Goal: Information Seeking & Learning: Check status

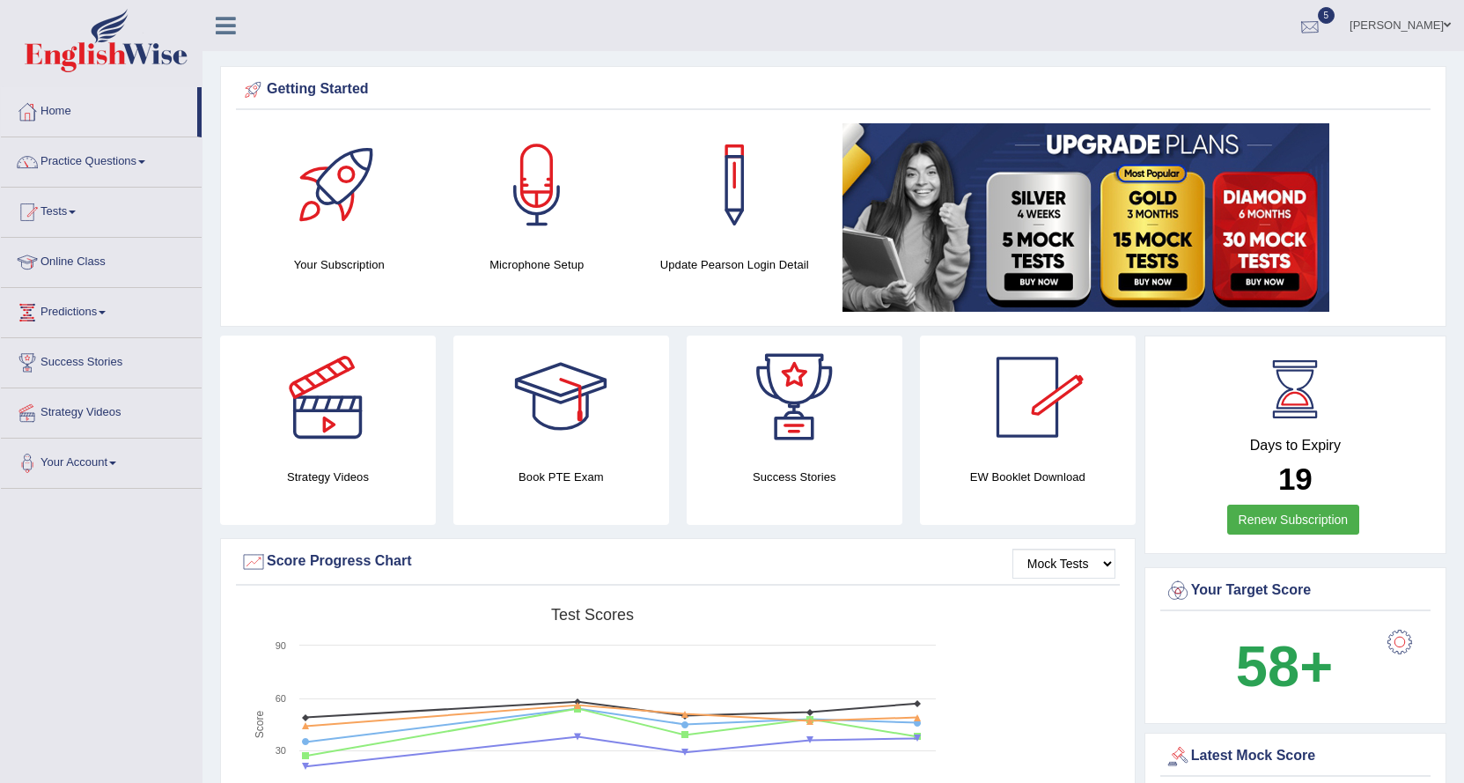
click at [1323, 14] on div at bounding box center [1310, 26] width 26 height 26
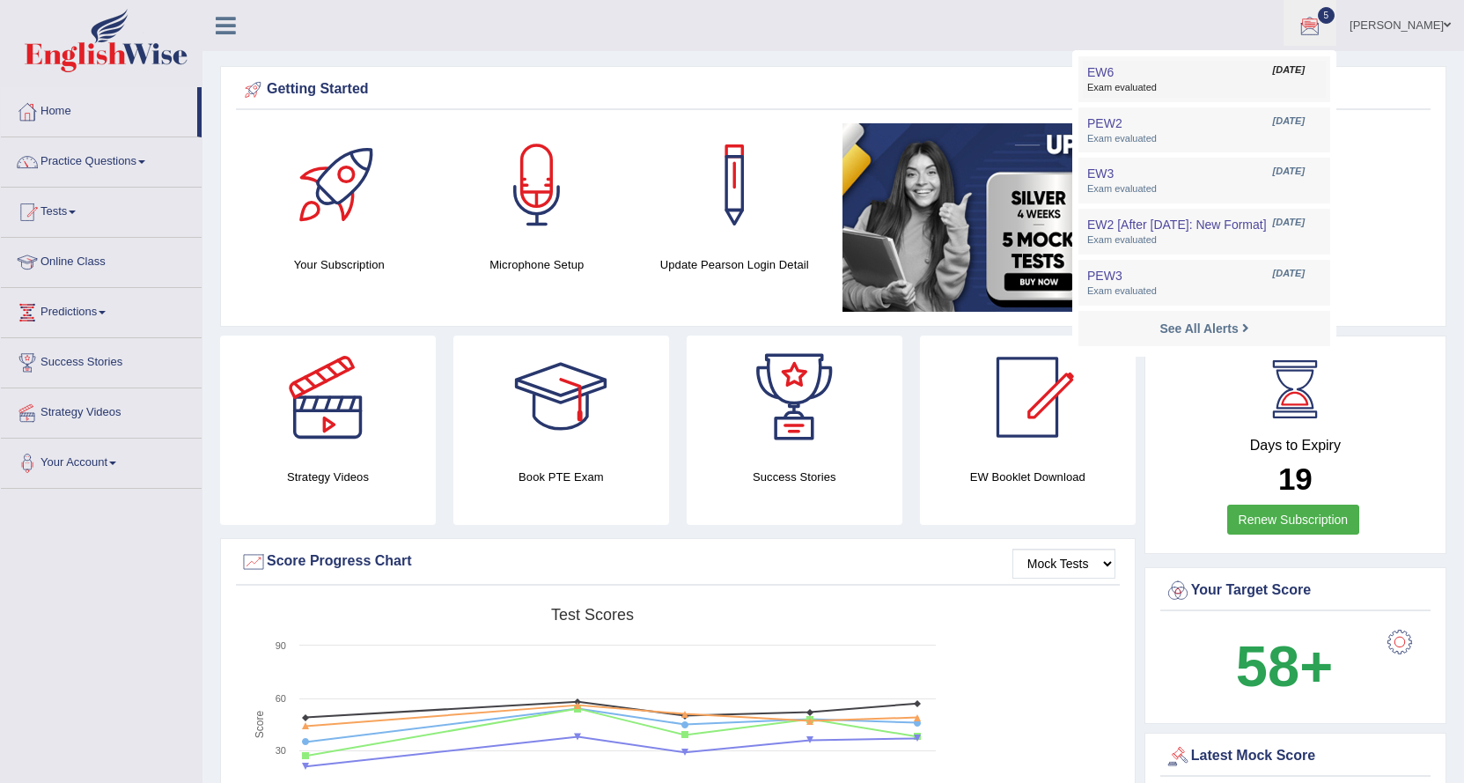
click at [1305, 70] on span "Aug 25, 2025" at bounding box center [1289, 70] width 32 height 14
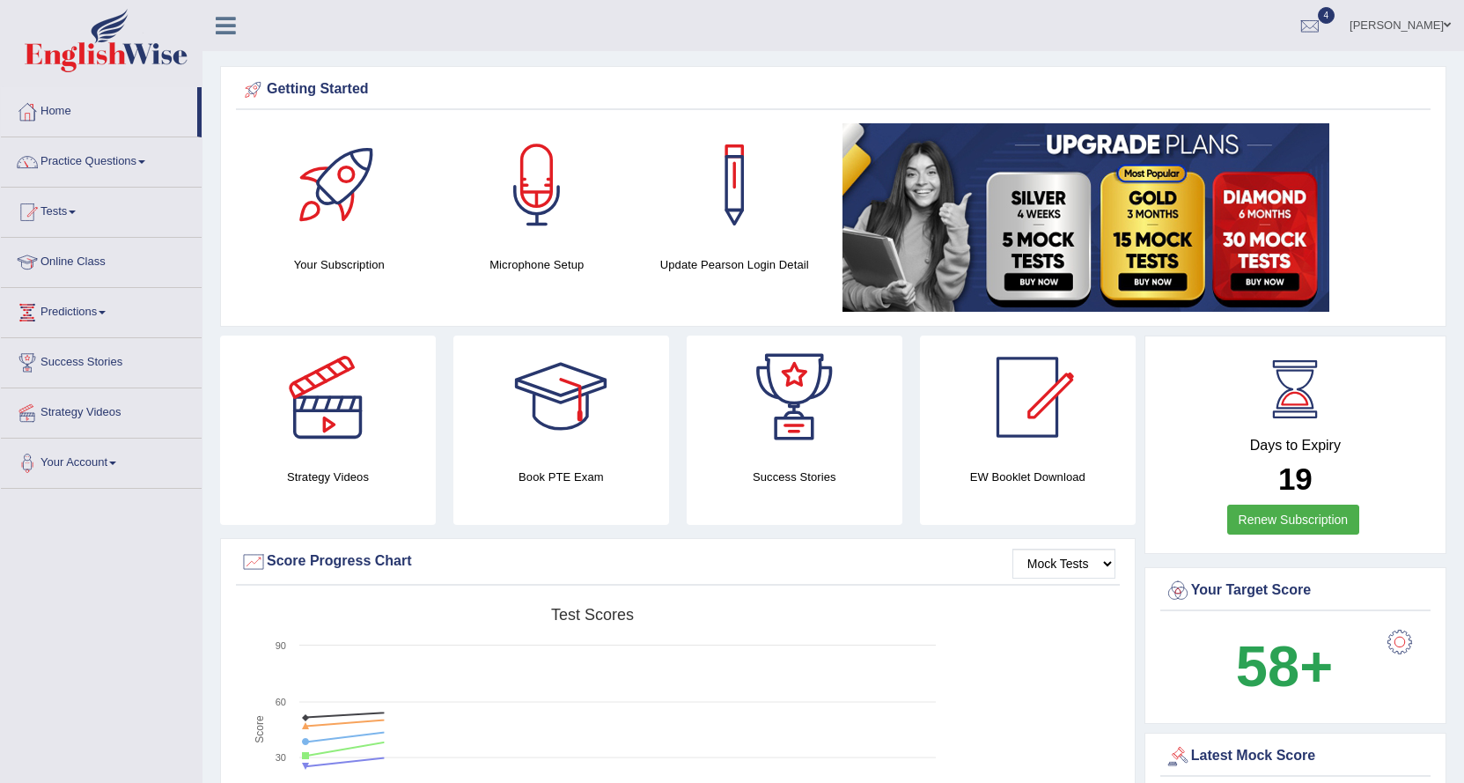
click at [1336, 17] on span "4" at bounding box center [1327, 15] width 18 height 17
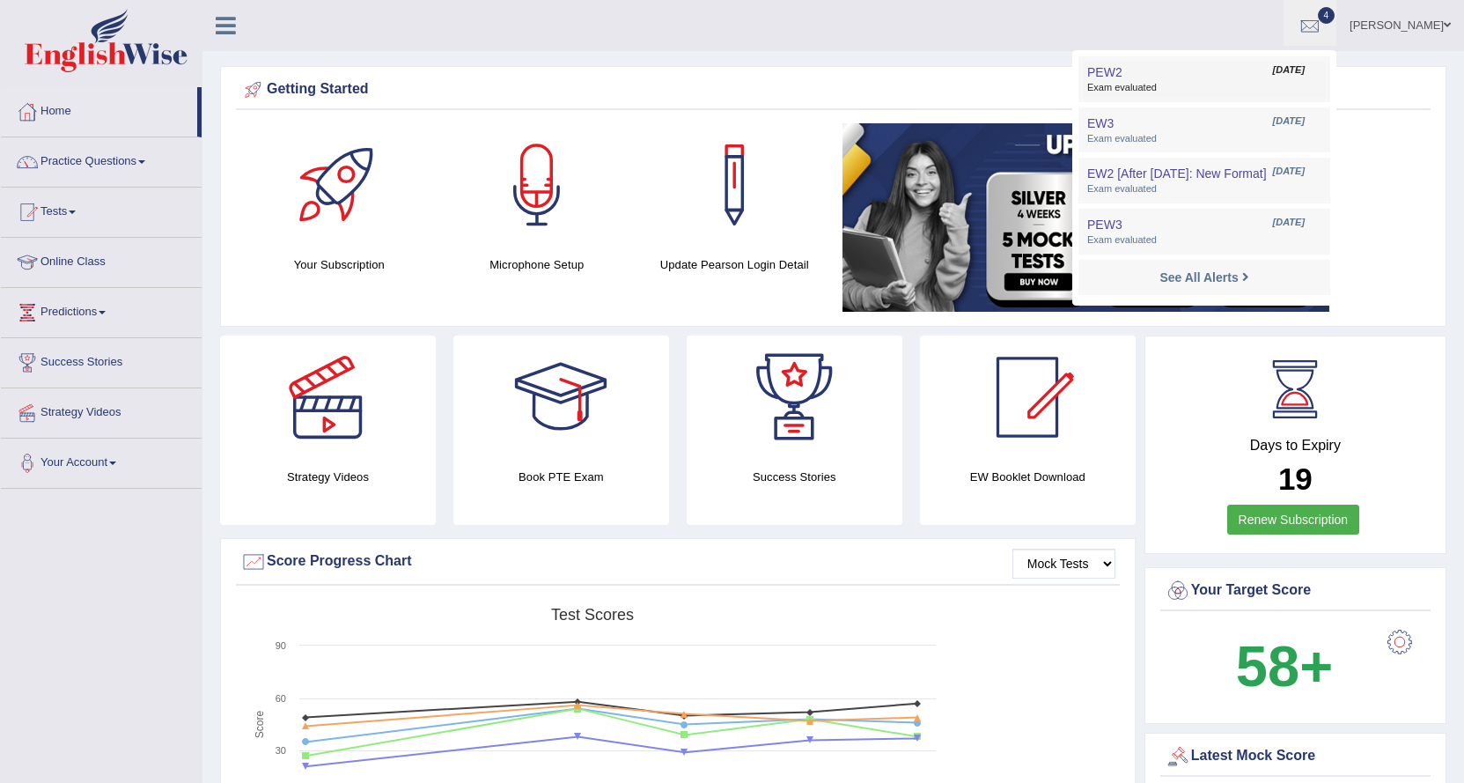
click at [1225, 69] on link "PEW2 Aug 19, 2025 Exam evaluated" at bounding box center [1204, 79] width 243 height 37
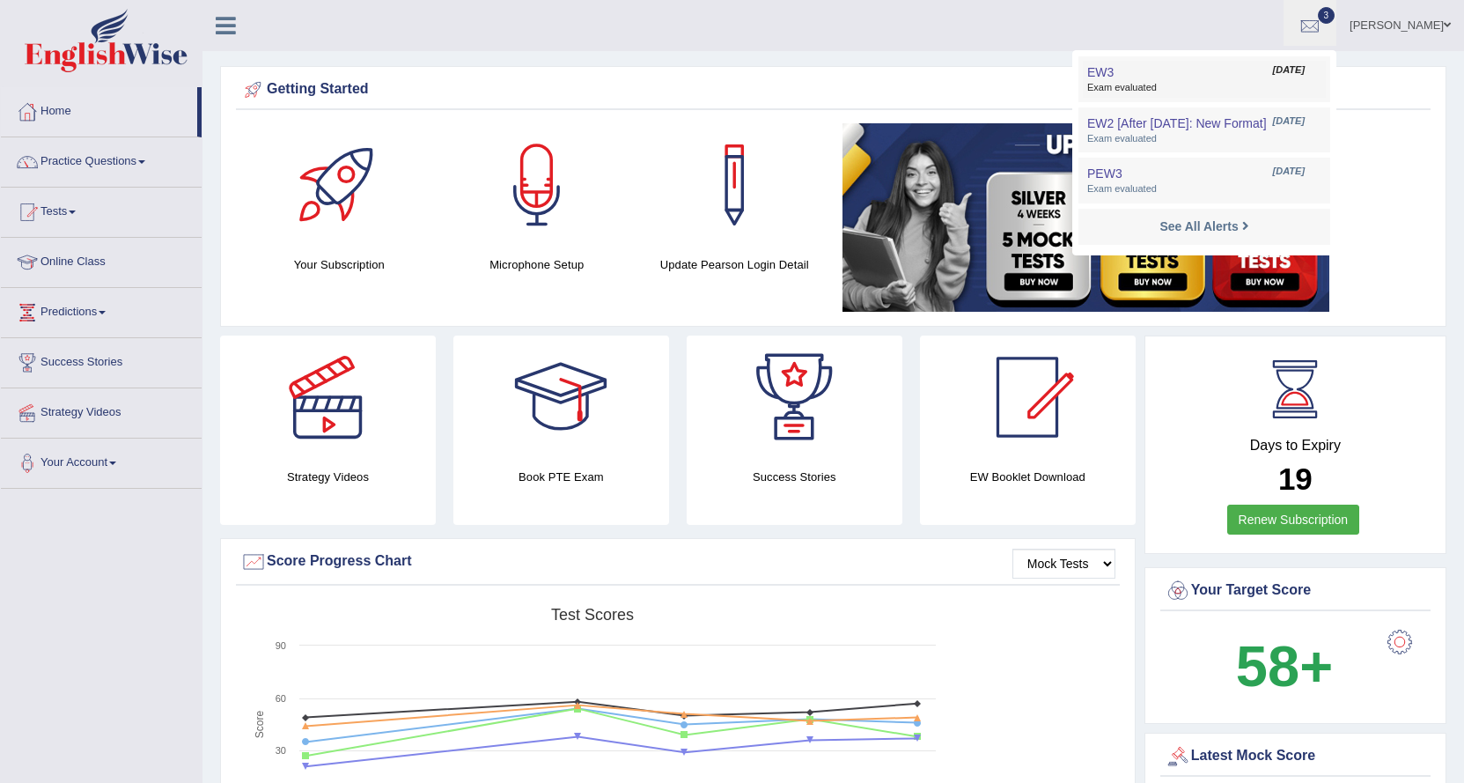
click at [1184, 81] on link "EW3 Aug 12, 2025 Exam evaluated" at bounding box center [1204, 79] width 243 height 37
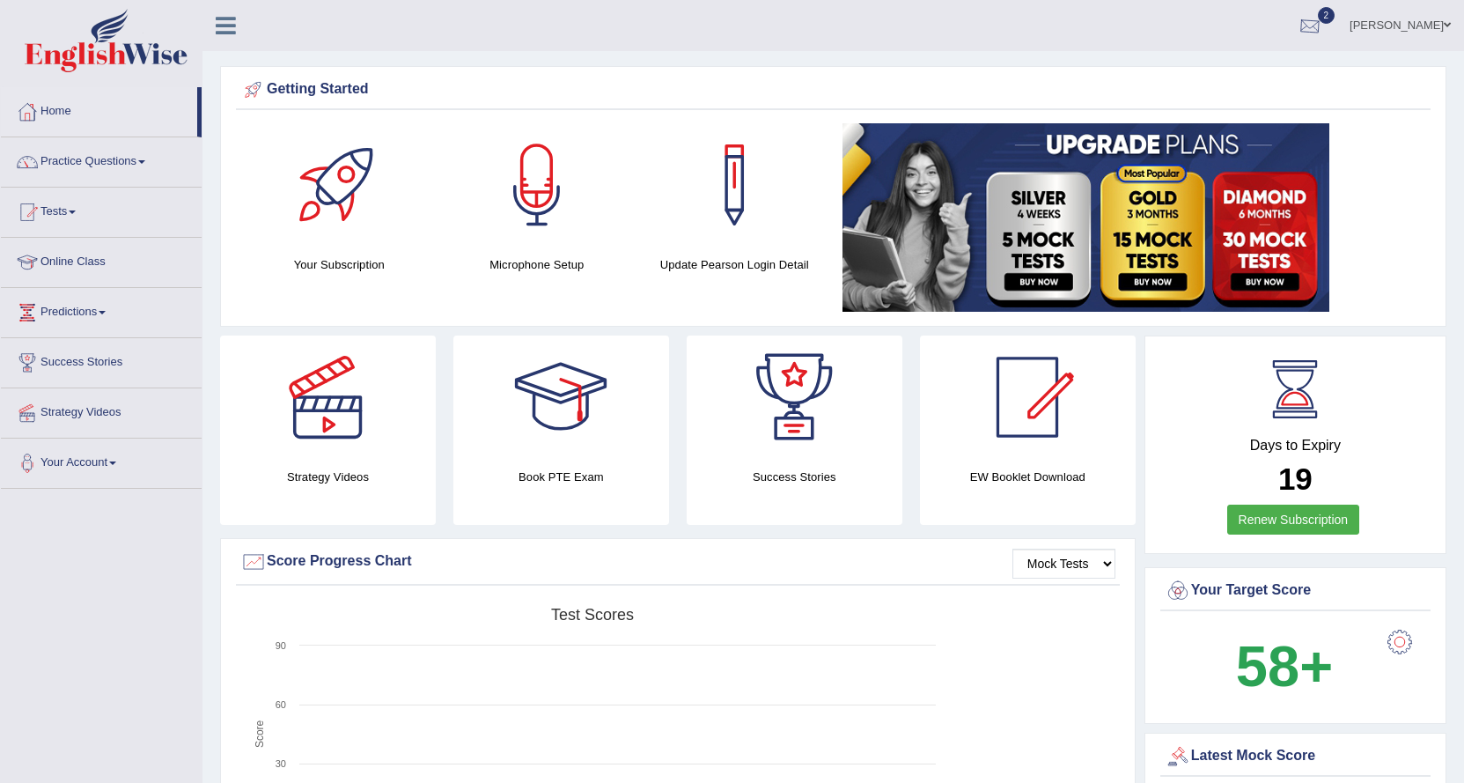
click at [1323, 16] on div at bounding box center [1310, 26] width 26 height 26
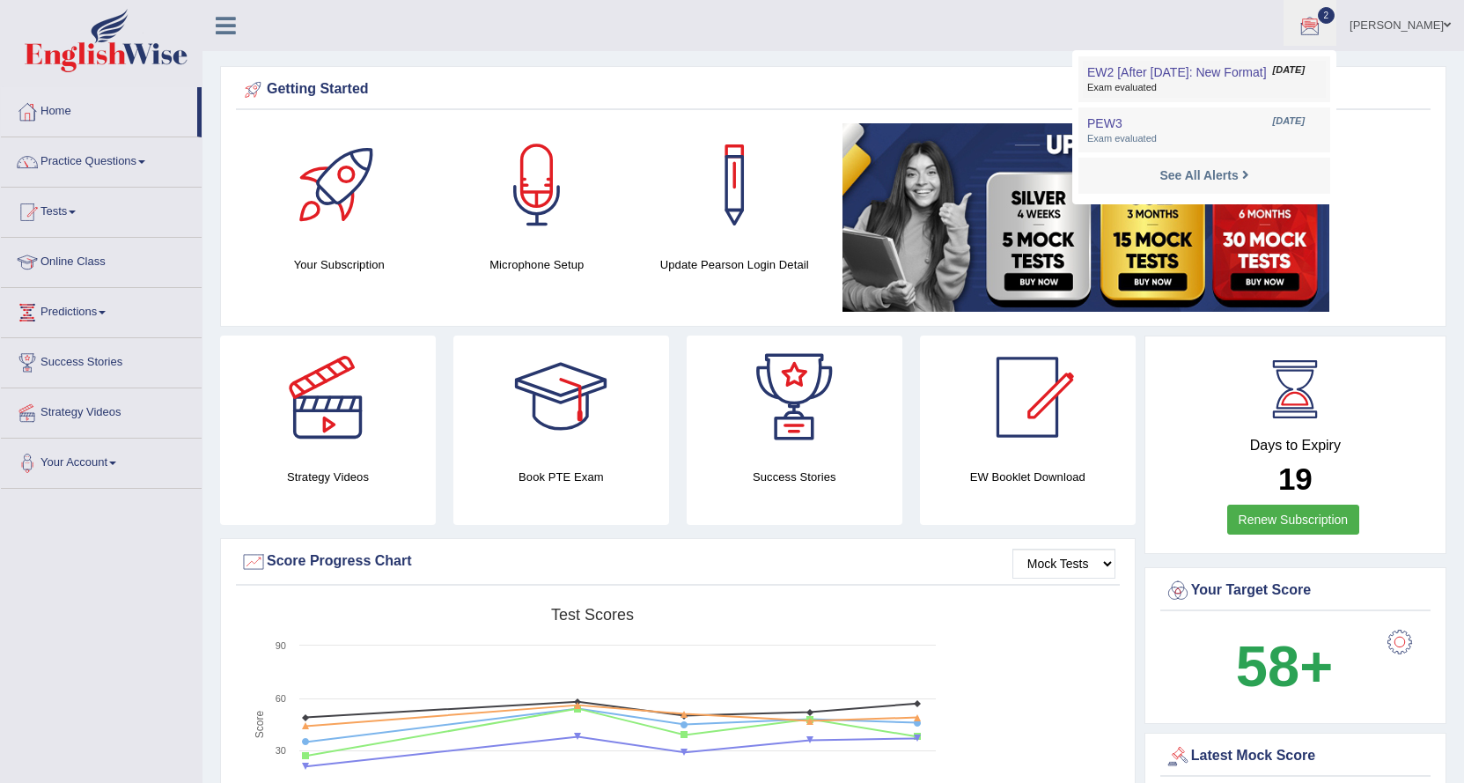
click at [1275, 61] on link "EW2 [After 7 Aug: New Format] Aug 6, 2025 Exam evaluated" at bounding box center [1204, 79] width 243 height 37
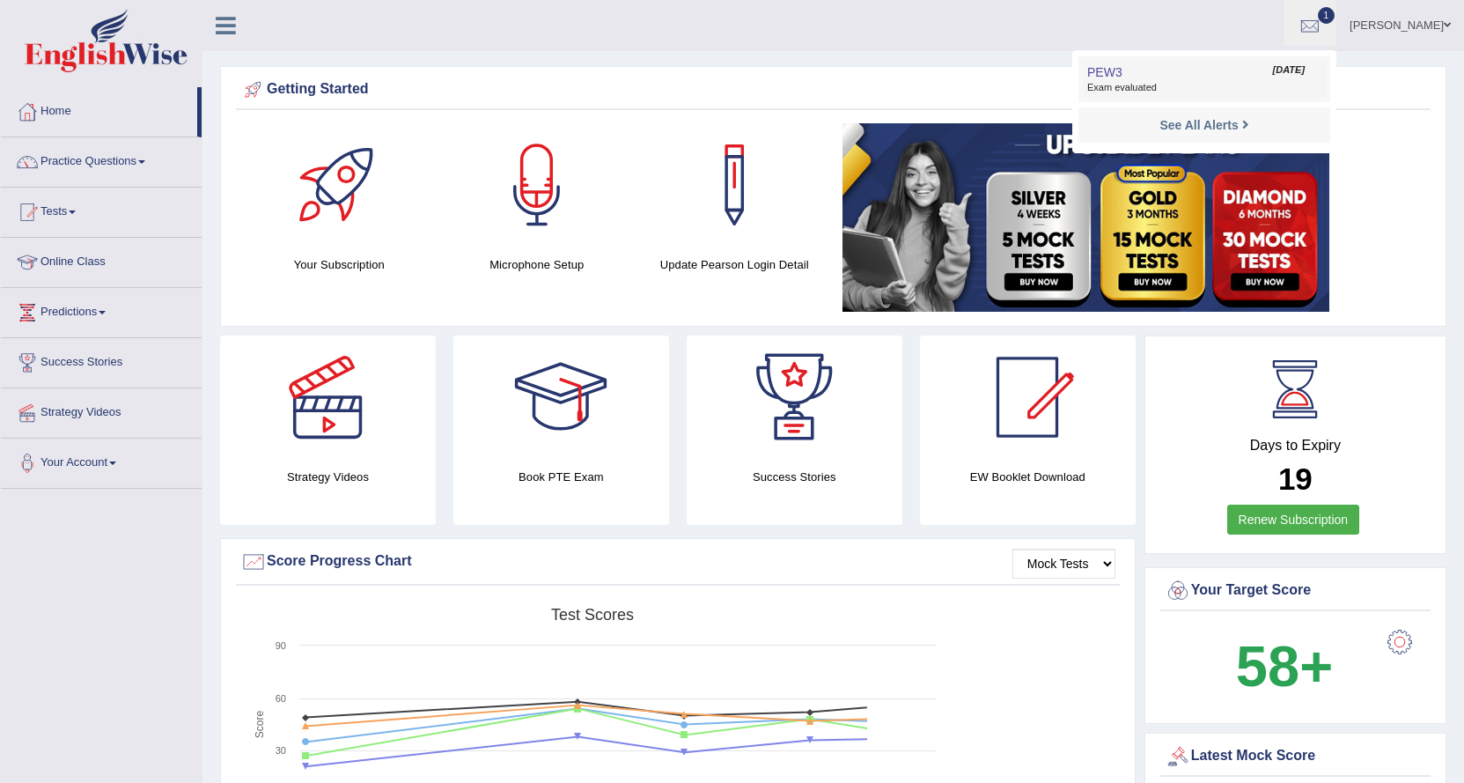
click at [1190, 69] on link "PEW3 Jul 29, 2025 Exam evaluated" at bounding box center [1204, 79] width 243 height 37
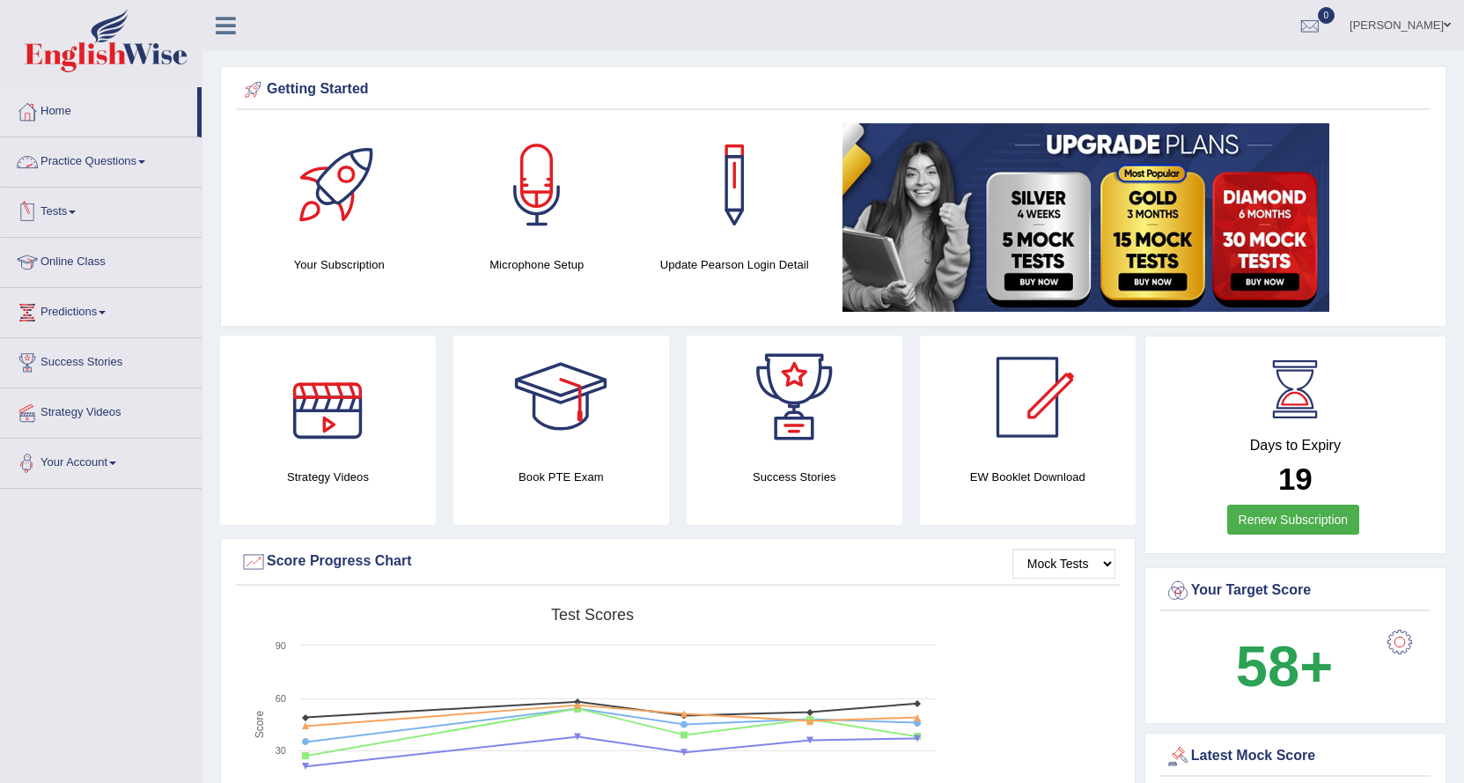
click at [128, 162] on link "Practice Questions" at bounding box center [101, 159] width 201 height 44
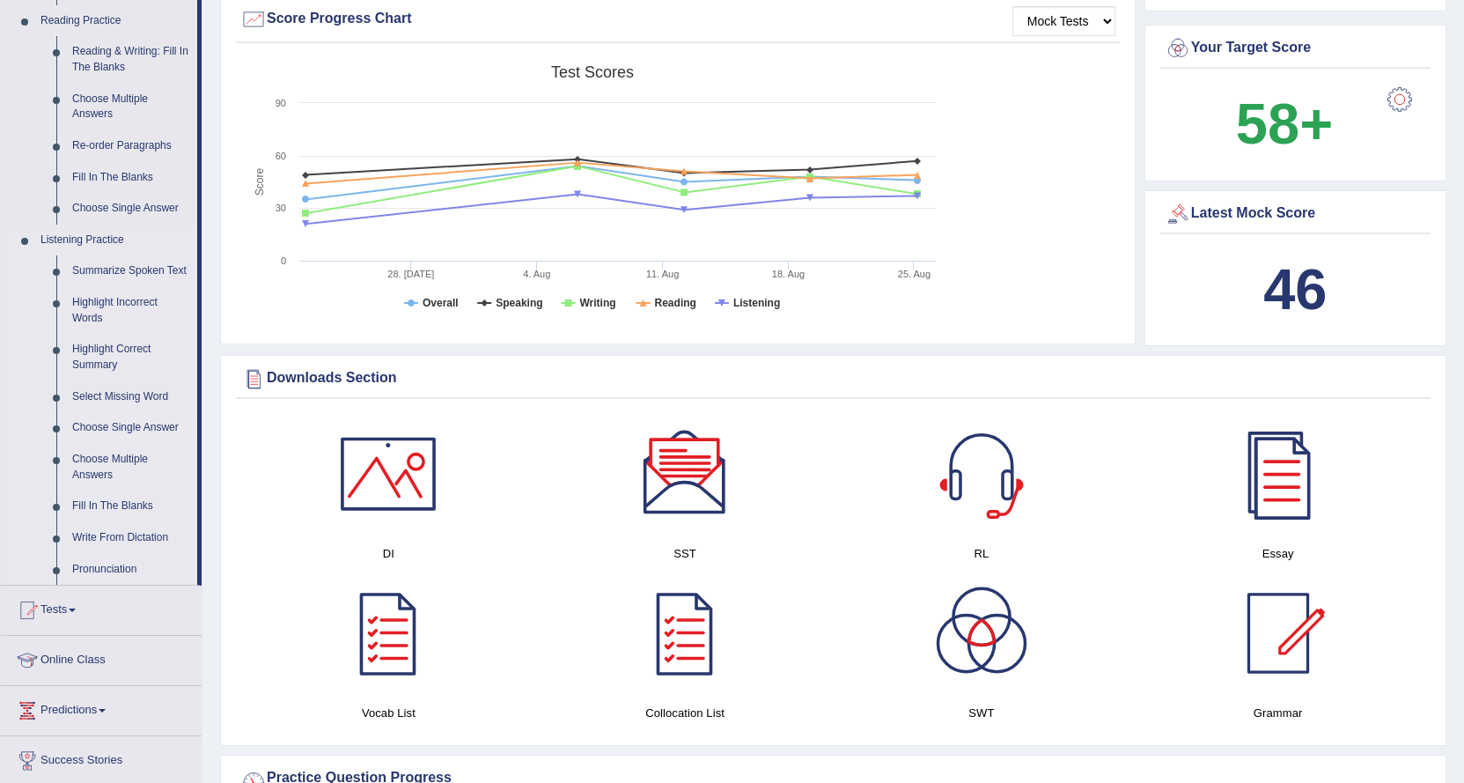
scroll to position [704, 0]
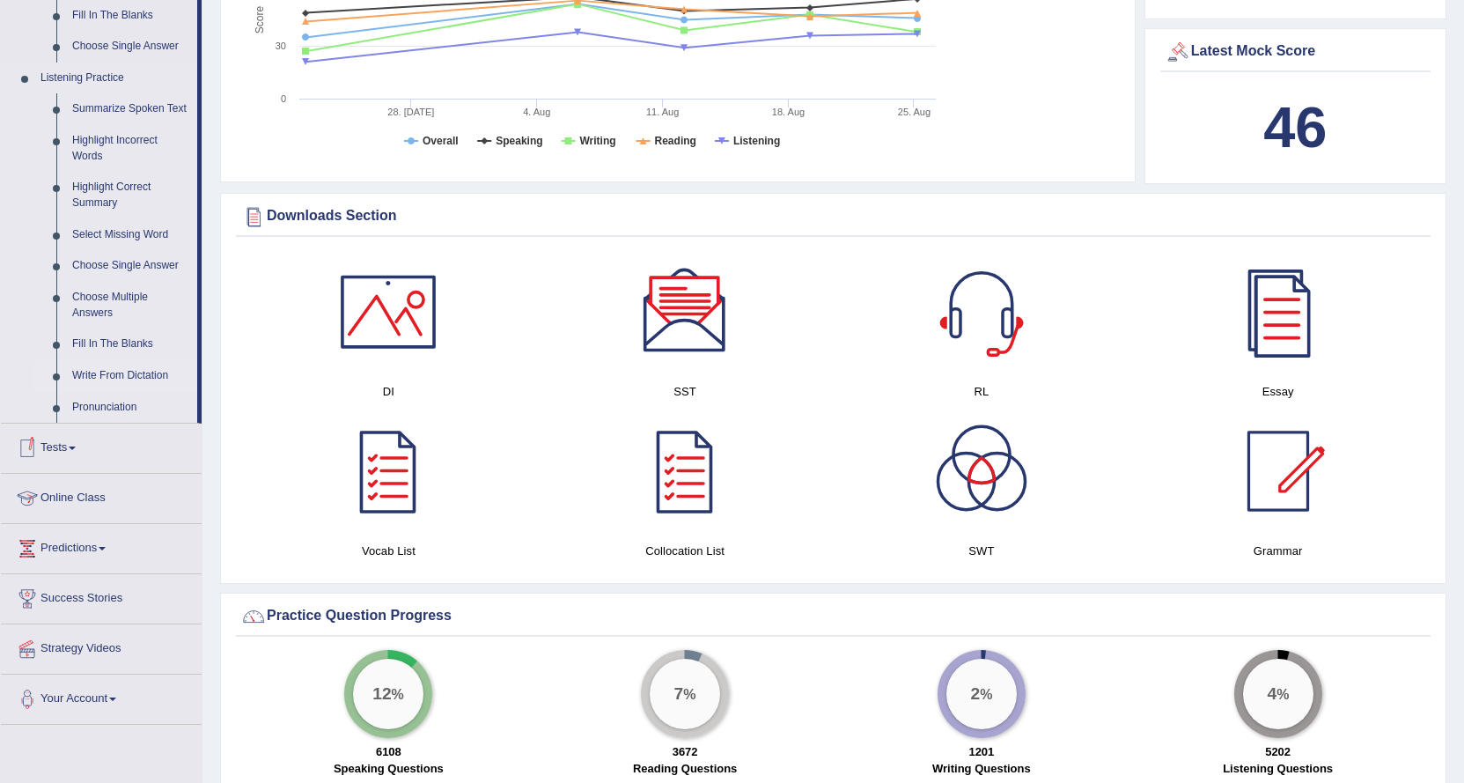
click at [109, 372] on link "Write From Dictation" at bounding box center [130, 376] width 133 height 32
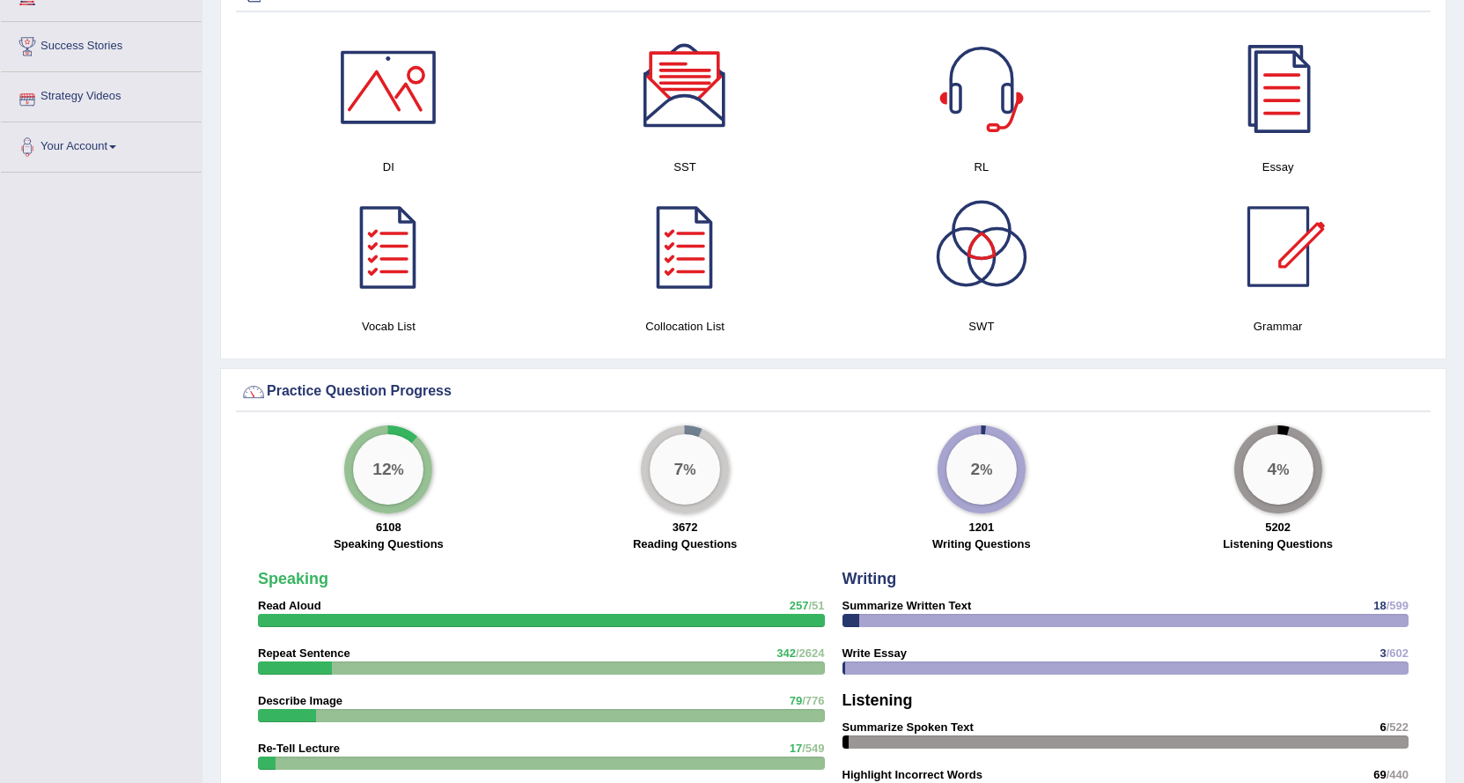
scroll to position [874, 0]
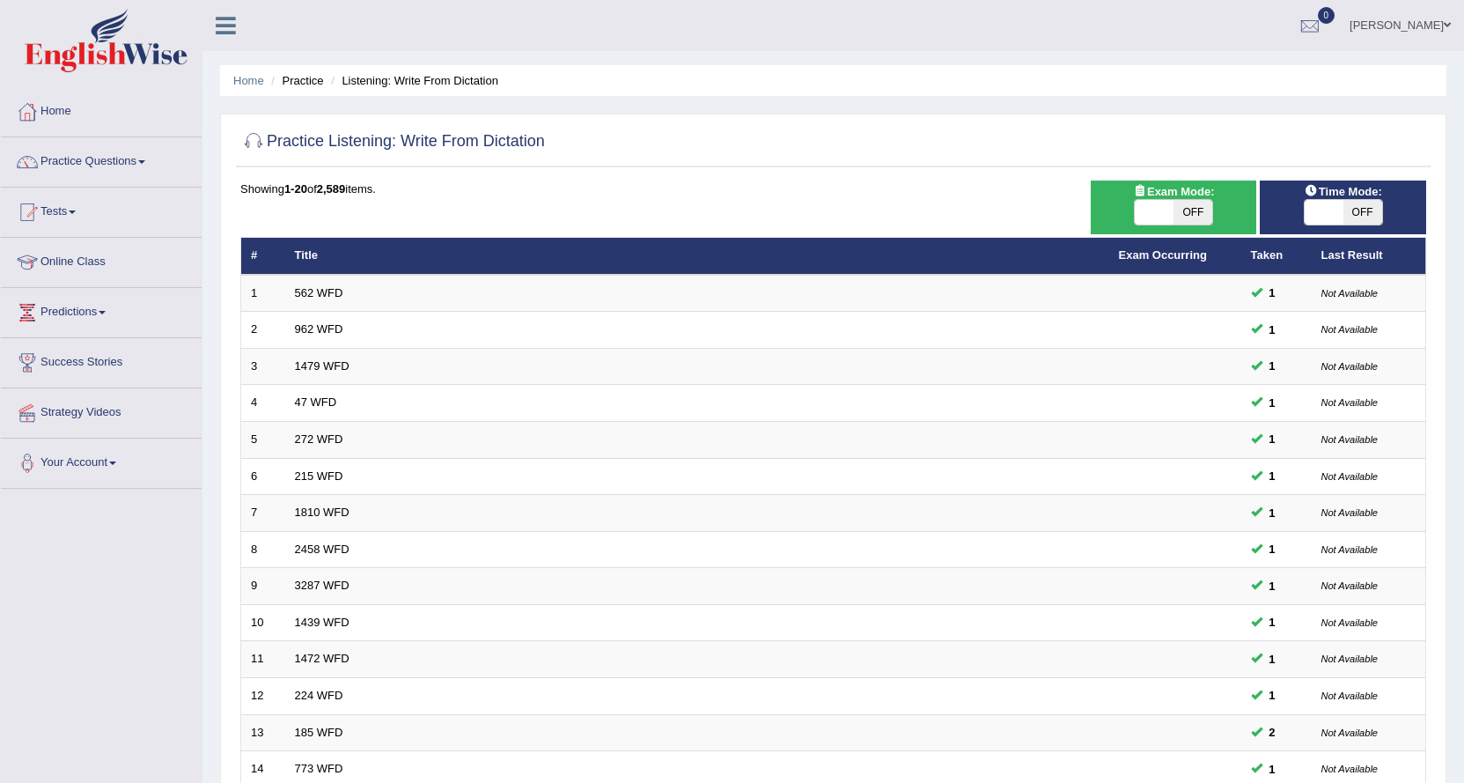
click at [1183, 205] on span "OFF" at bounding box center [1193, 212] width 39 height 25
checkbox input "true"
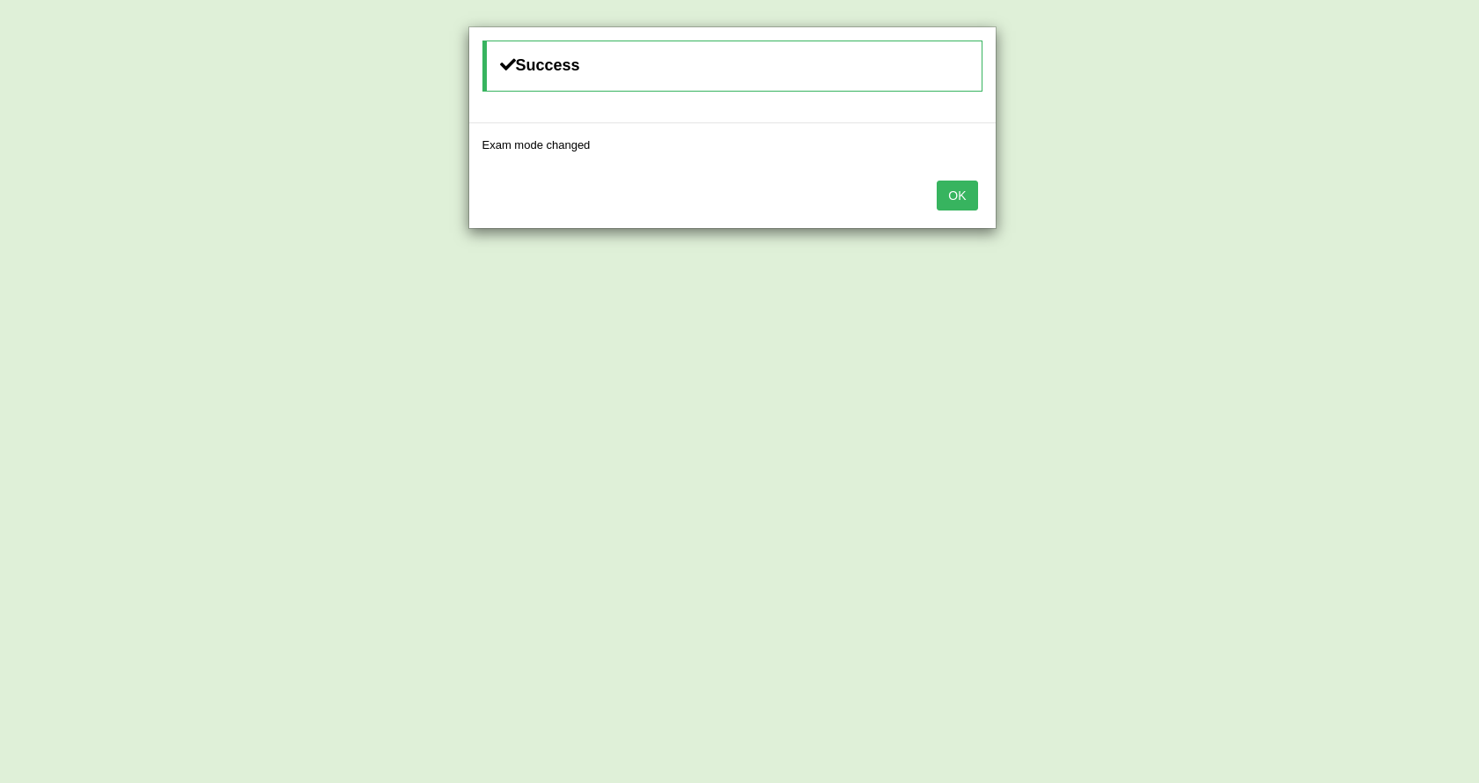
click at [959, 183] on button "OK" at bounding box center [957, 196] width 41 height 30
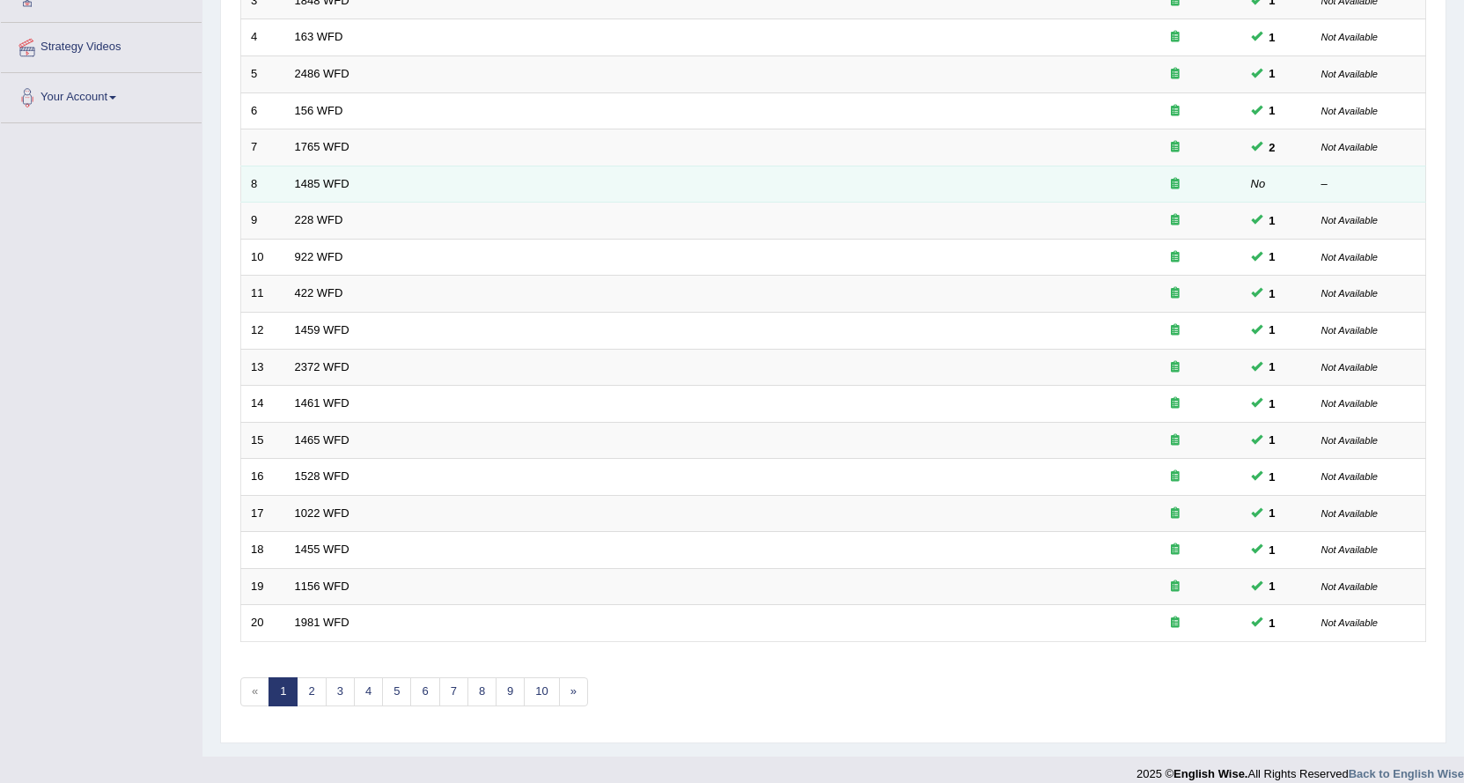
scroll to position [383, 0]
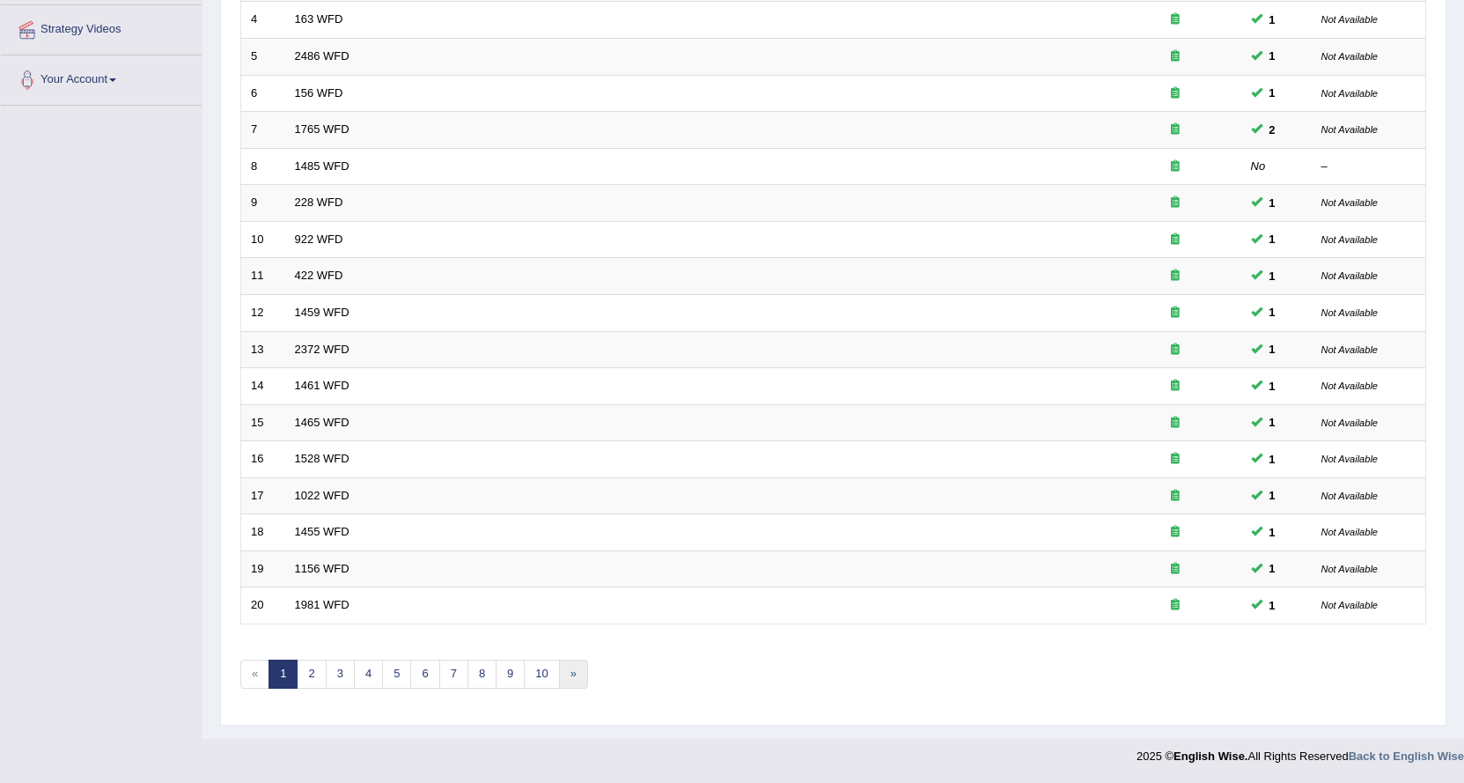
click at [577, 671] on link "»" at bounding box center [573, 673] width 29 height 29
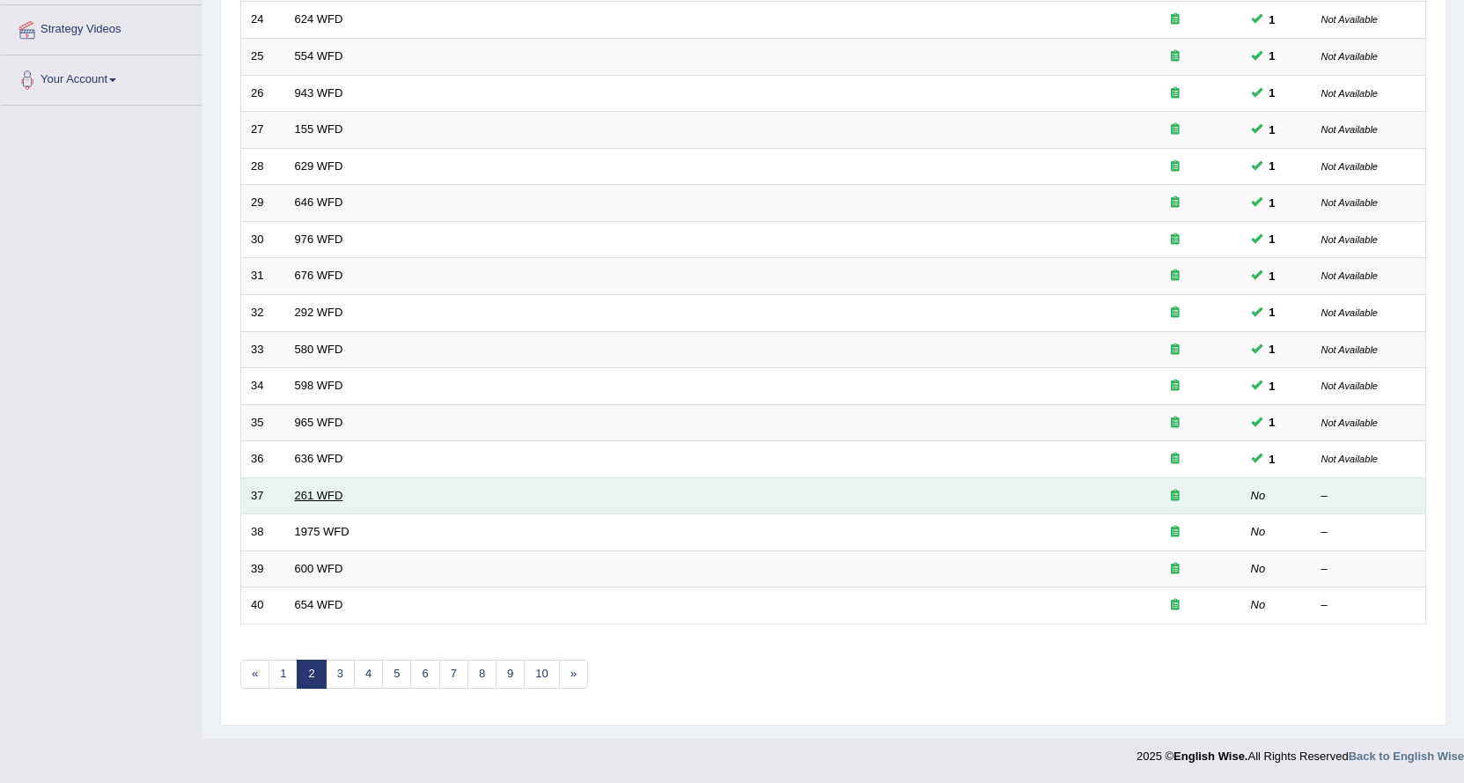
click at [325, 495] on link "261 WFD" at bounding box center [319, 495] width 48 height 13
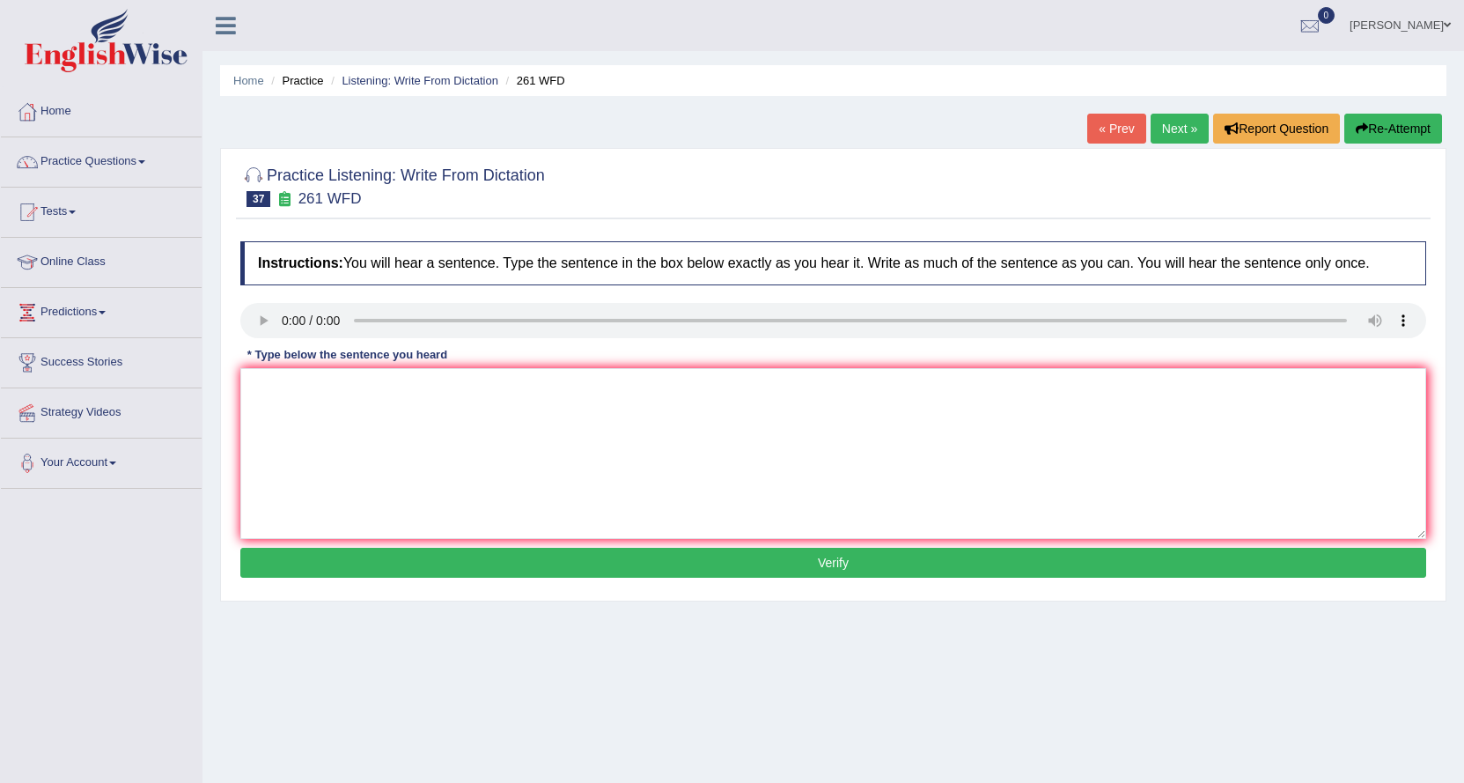
scroll to position [142, 0]
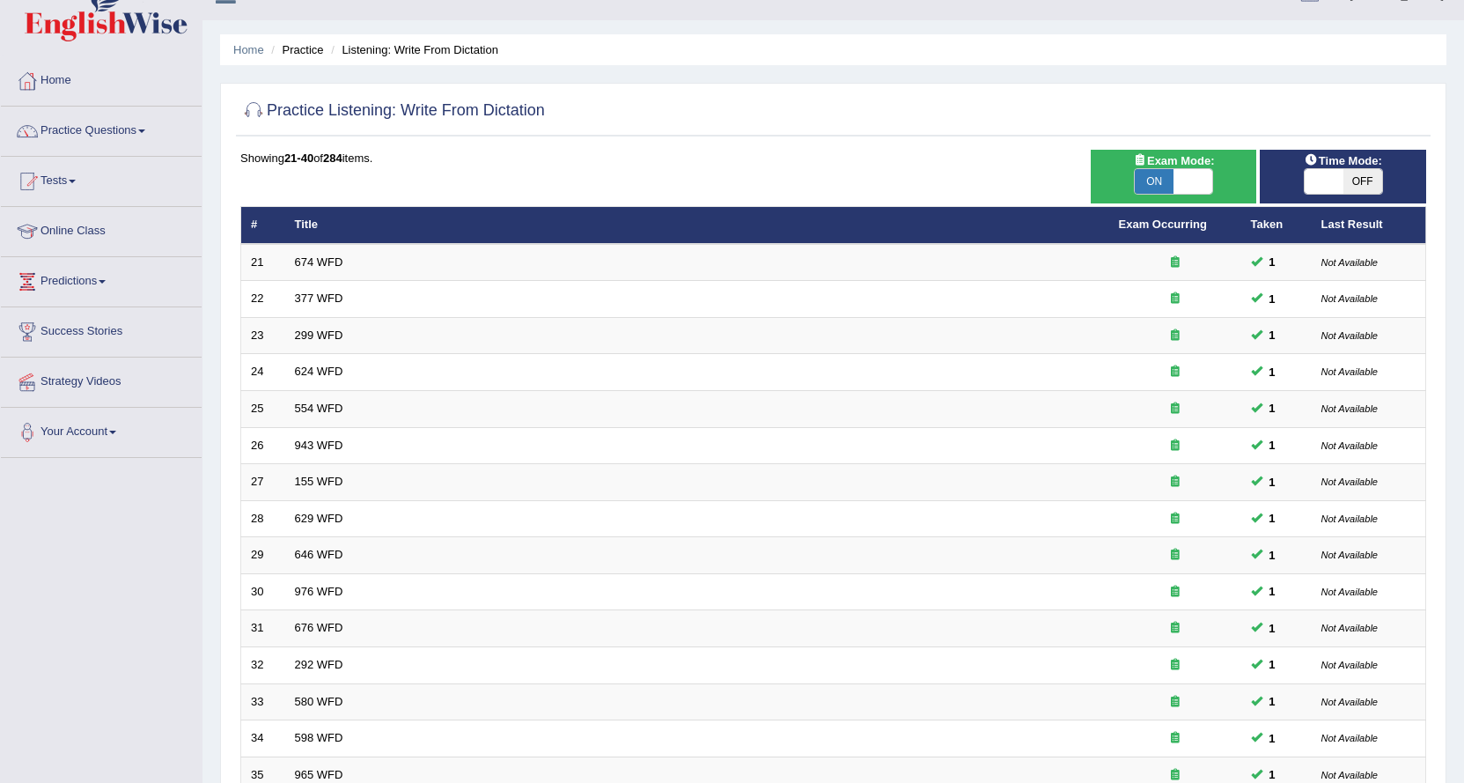
click at [1379, 188] on span "OFF" at bounding box center [1363, 181] width 39 height 25
checkbox input "true"
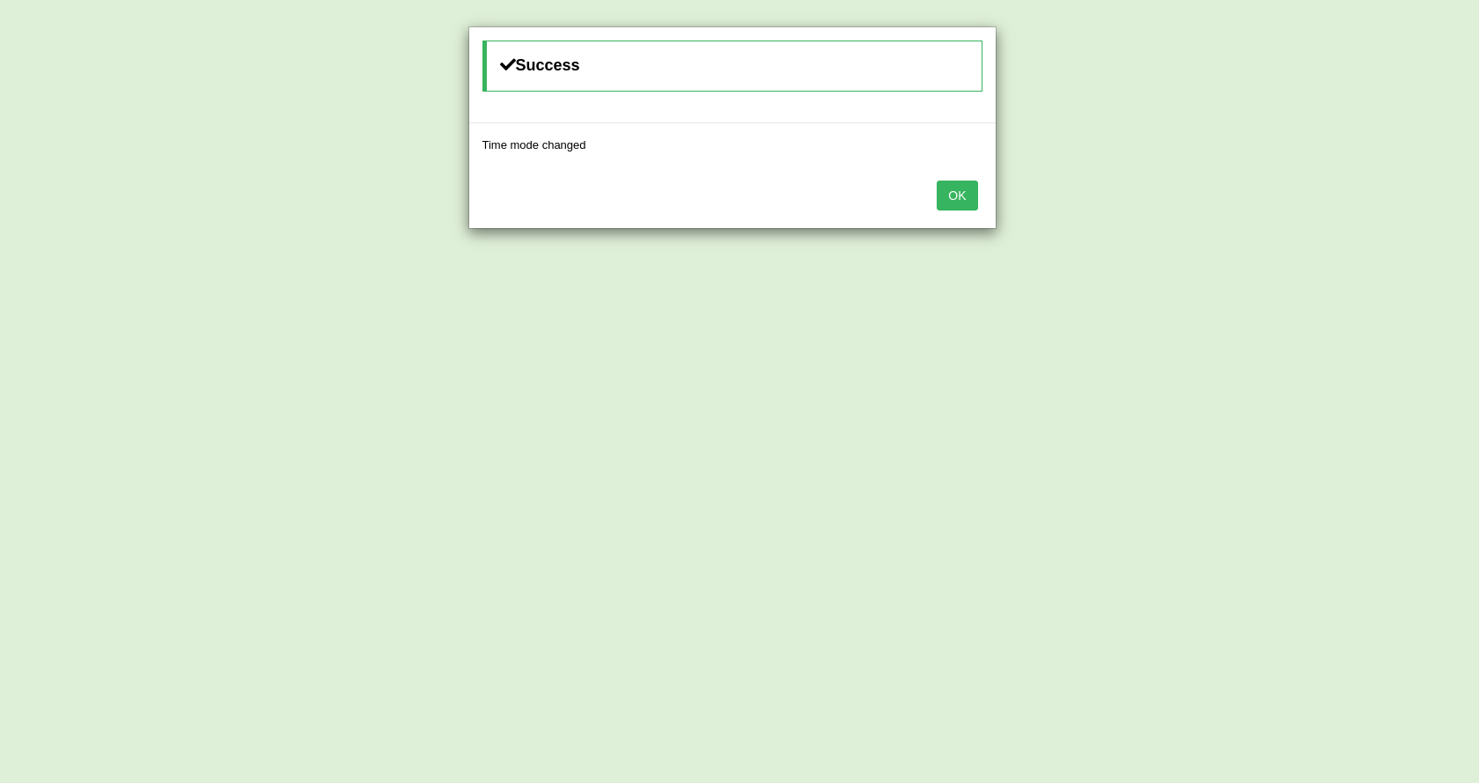
click at [945, 201] on button "OK" at bounding box center [957, 196] width 41 height 30
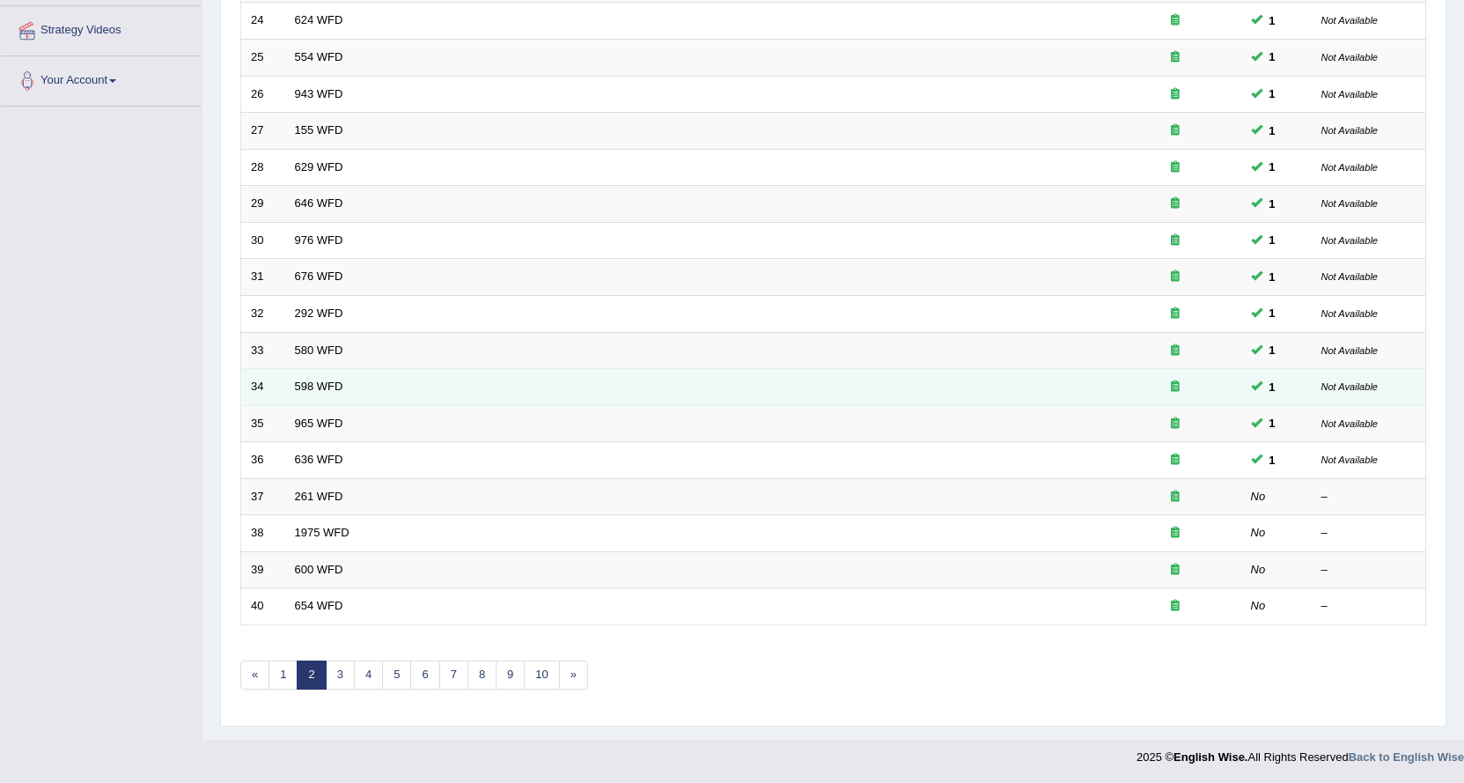
scroll to position [383, 0]
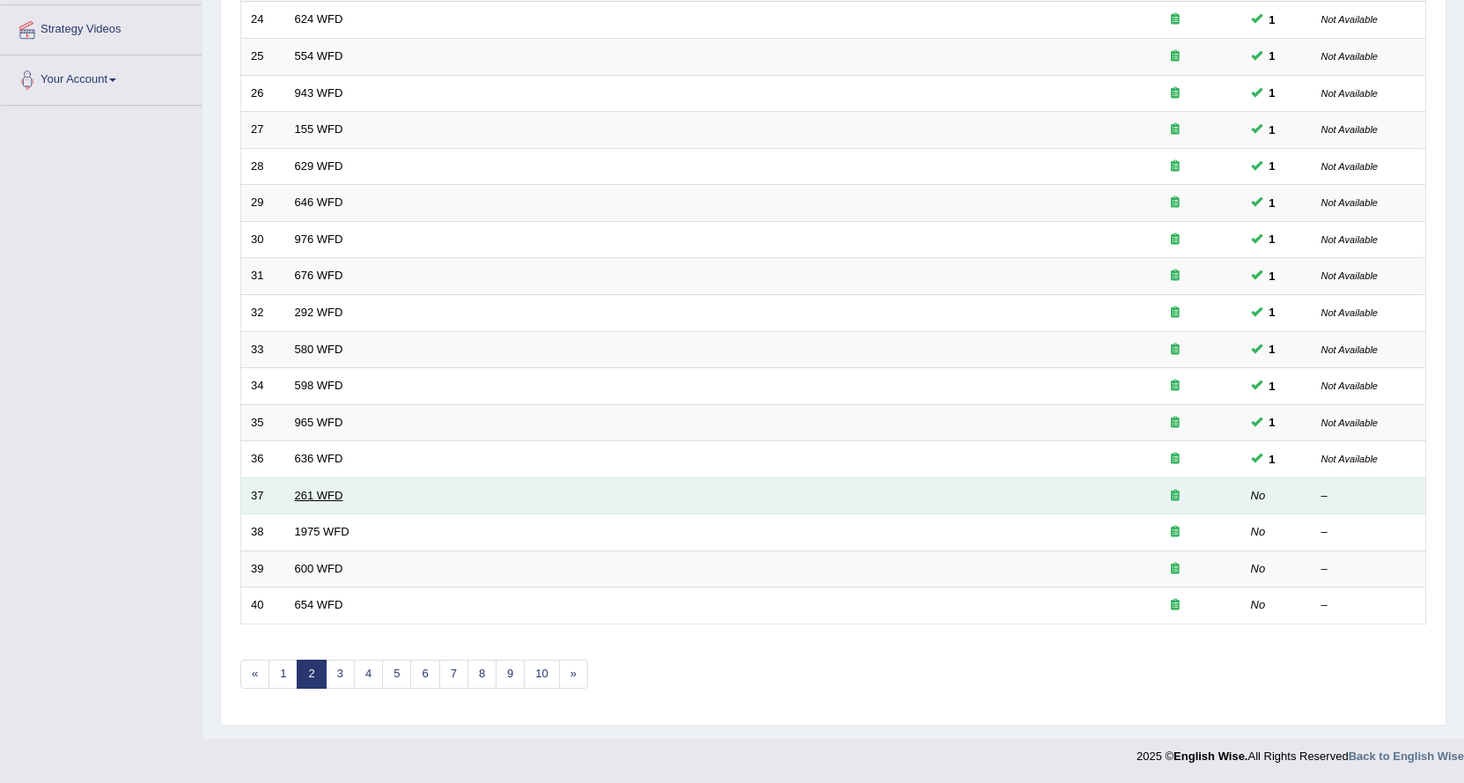
click at [322, 492] on link "261 WFD" at bounding box center [319, 495] width 48 height 13
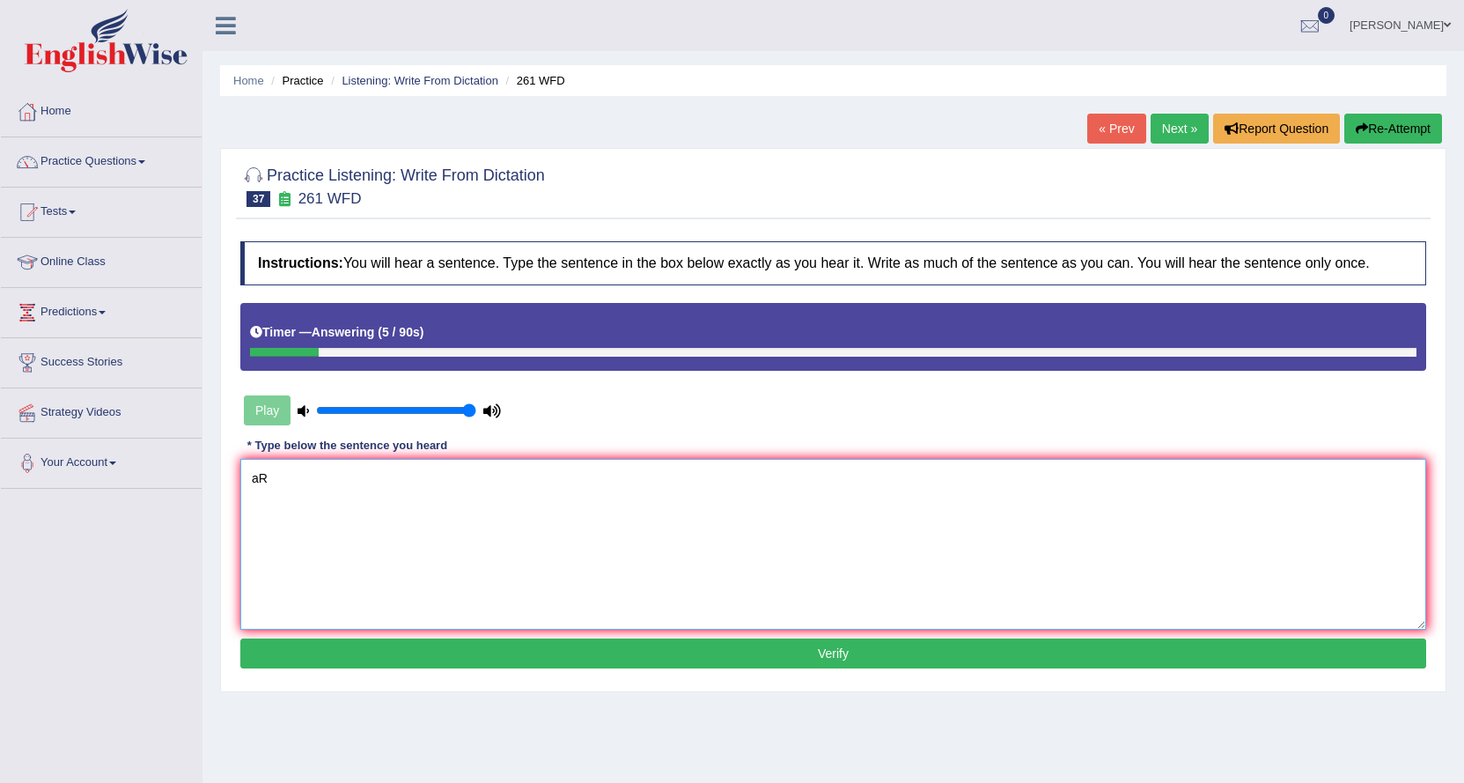
type textarea "a"
type textarea "r"
click at [322, 492] on textarea at bounding box center [833, 544] width 1186 height 171
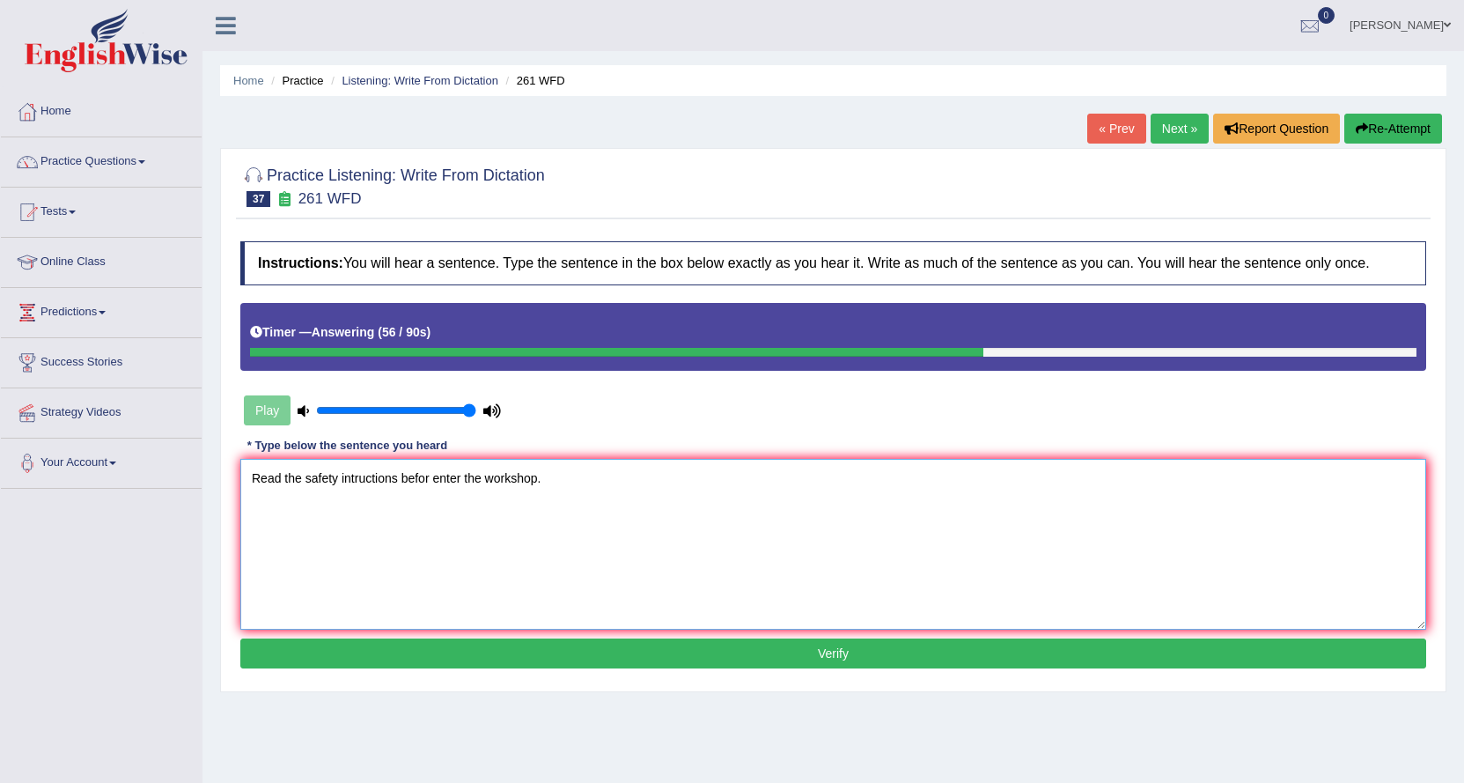
type textarea "Read the safety intructions befor enter the workshop."
drag, startPoint x: 442, startPoint y: 651, endPoint x: 423, endPoint y: 779, distance: 130.0
click at [423, 779] on div "Home Practice Listening: Write From Dictation 261 WFD « Prev Next » Report Ques…" at bounding box center [834, 440] width 1262 height 881
click at [474, 649] on button "Verify" at bounding box center [833, 653] width 1186 height 30
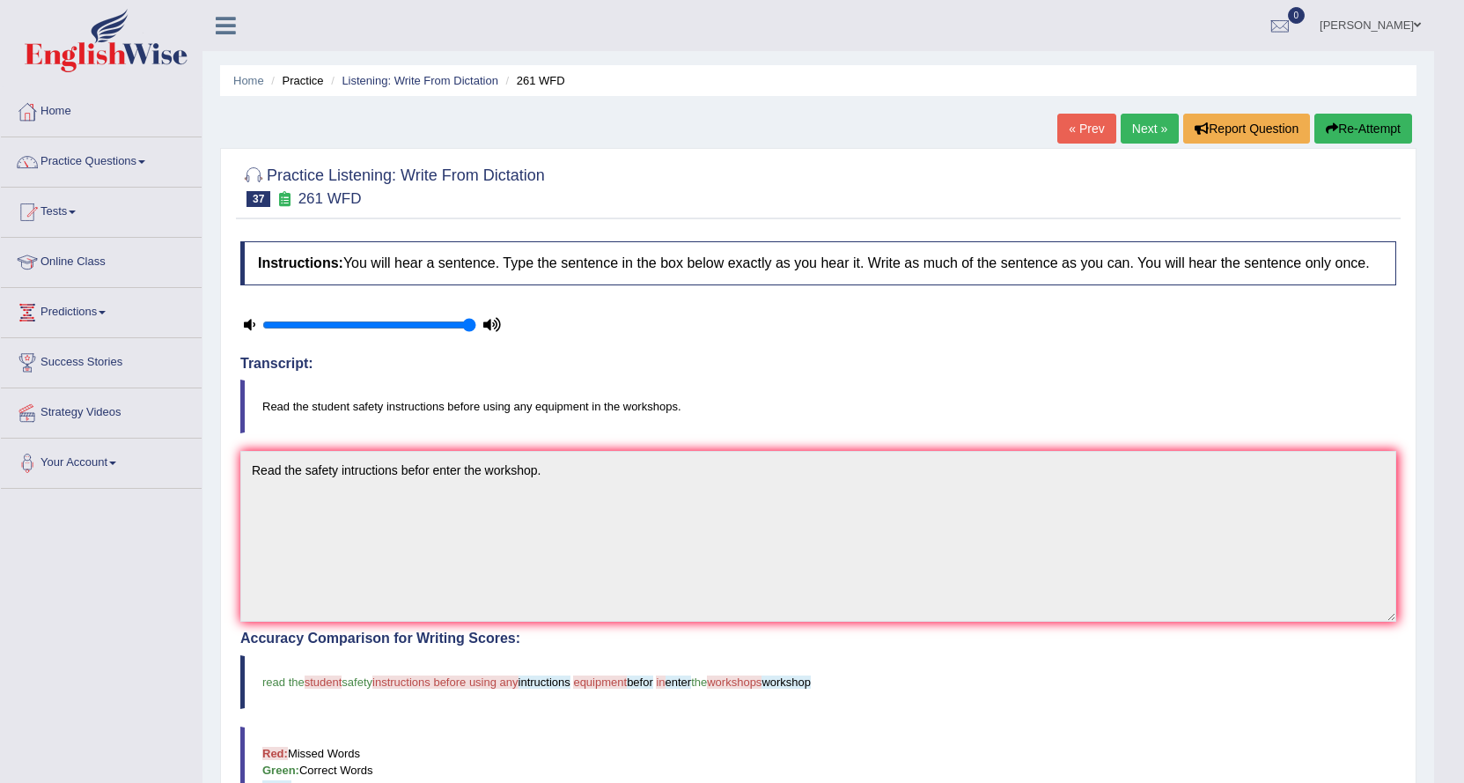
click at [1142, 119] on link "Next »" at bounding box center [1150, 129] width 58 height 30
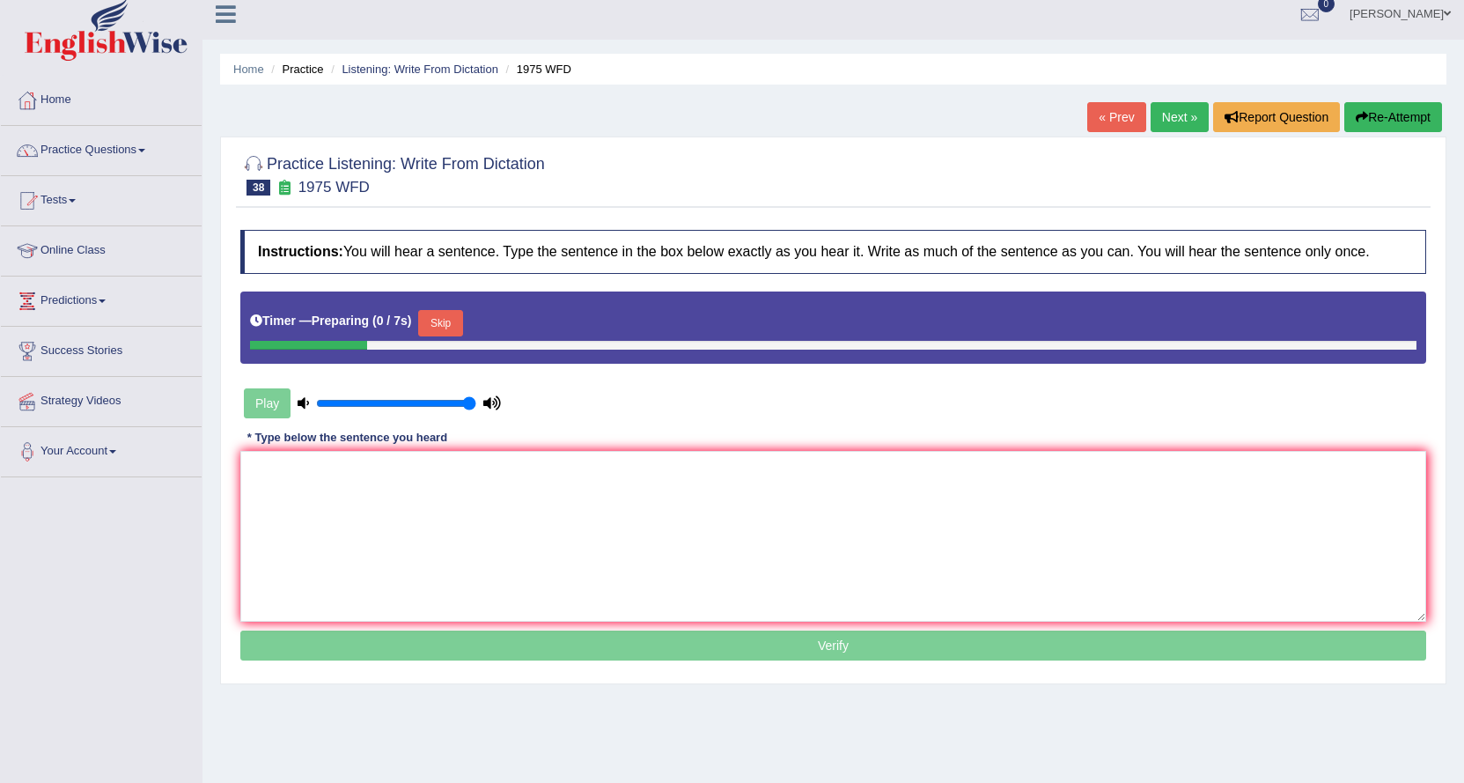
scroll to position [142, 0]
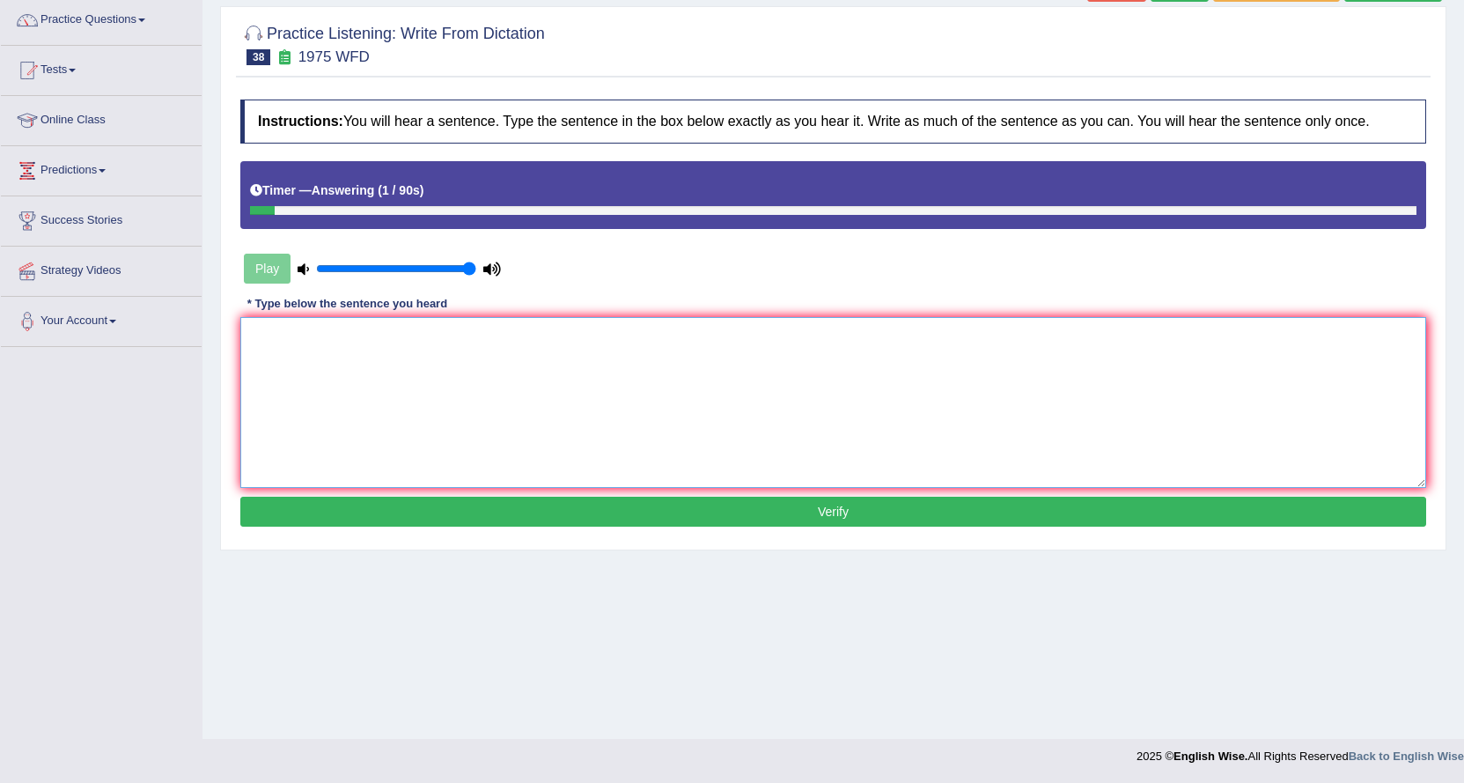
click at [563, 352] on textarea at bounding box center [833, 402] width 1186 height 171
click at [342, 339] on textarea at bounding box center [833, 402] width 1186 height 171
type textarea "His anyalse of study is besy ."
click at [360, 501] on button "Verify" at bounding box center [833, 512] width 1186 height 30
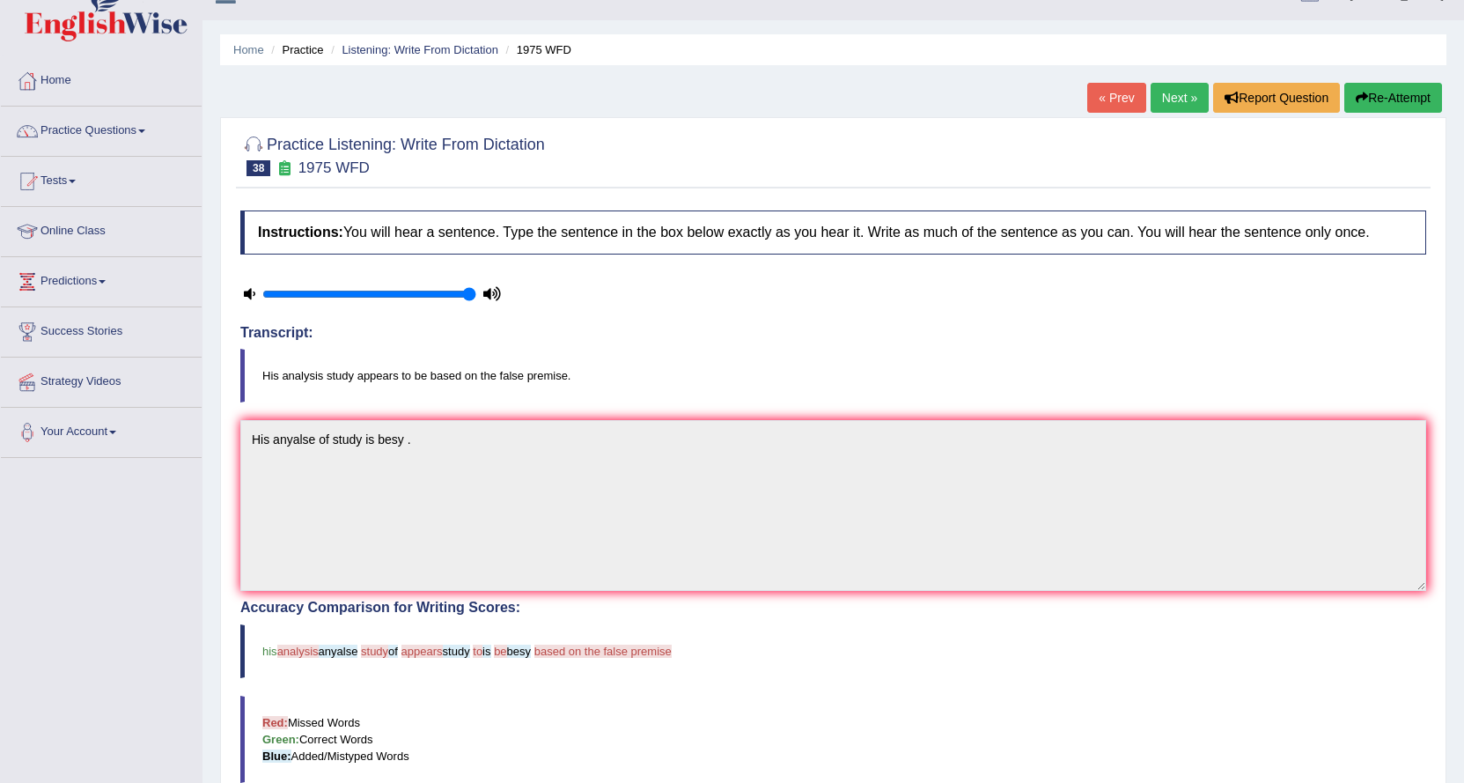
scroll to position [0, 0]
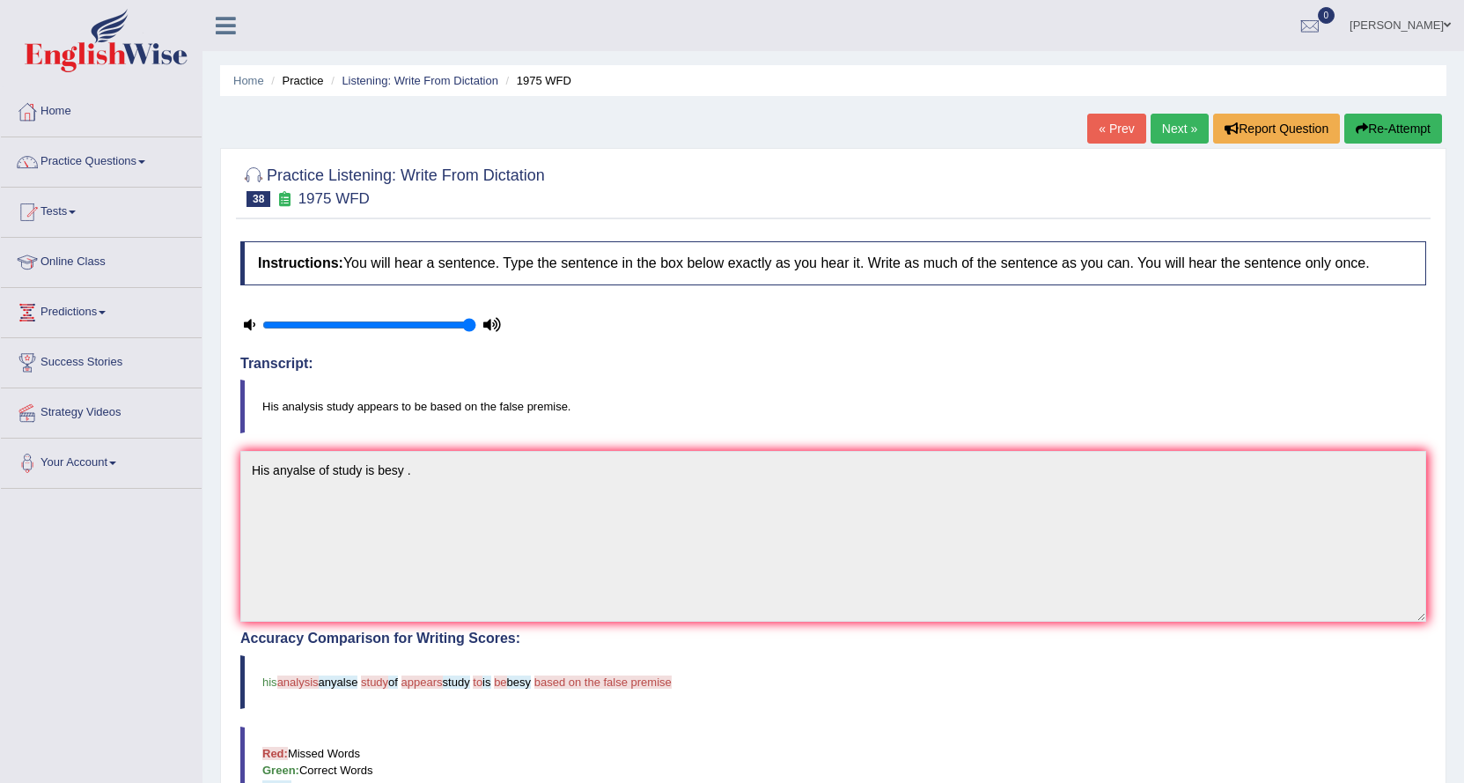
click at [1193, 121] on link "Next »" at bounding box center [1180, 129] width 58 height 30
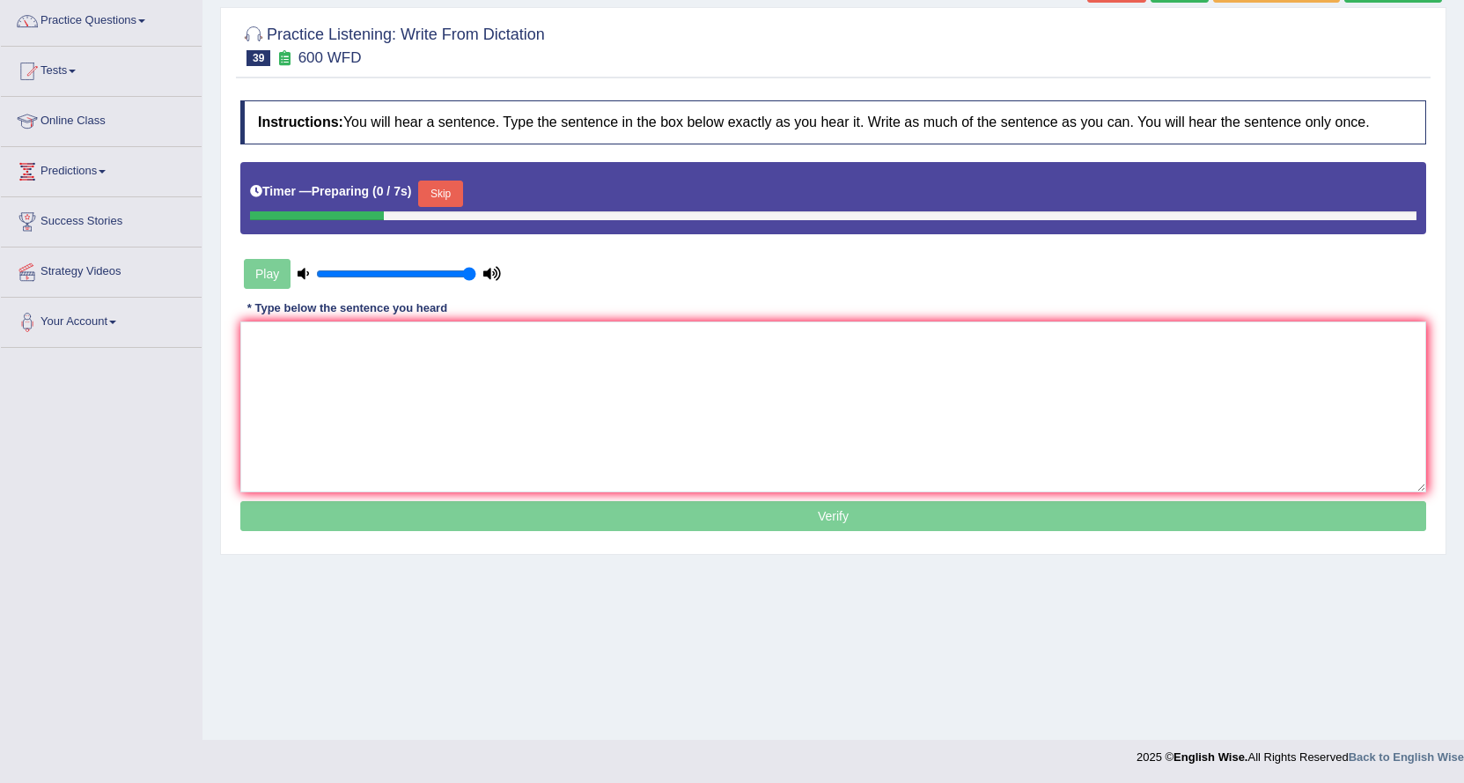
scroll to position [142, 0]
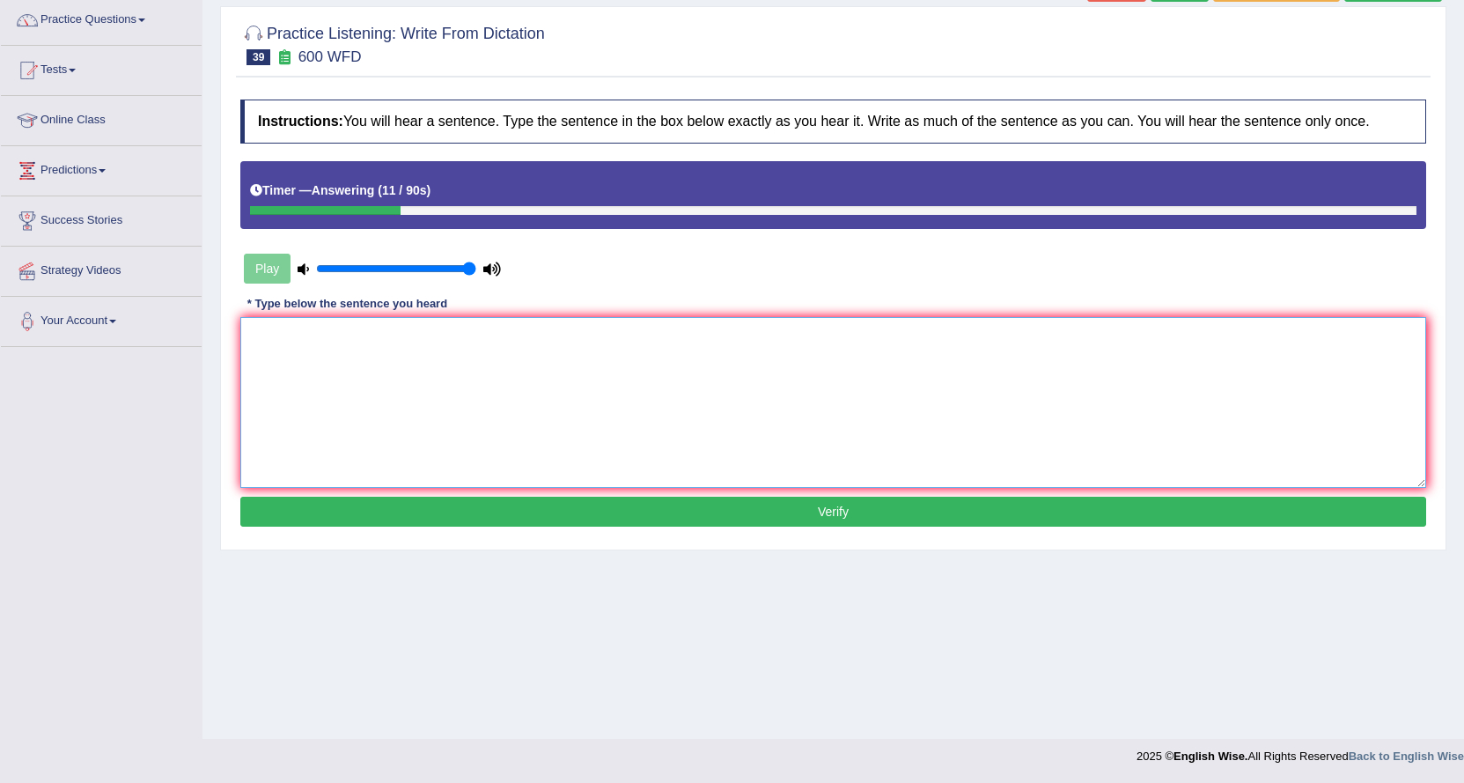
drag, startPoint x: 445, startPoint y: 352, endPoint x: 276, endPoint y: 343, distance: 168.4
click at [276, 343] on textarea at bounding box center [833, 402] width 1186 height 171
type textarea "A"
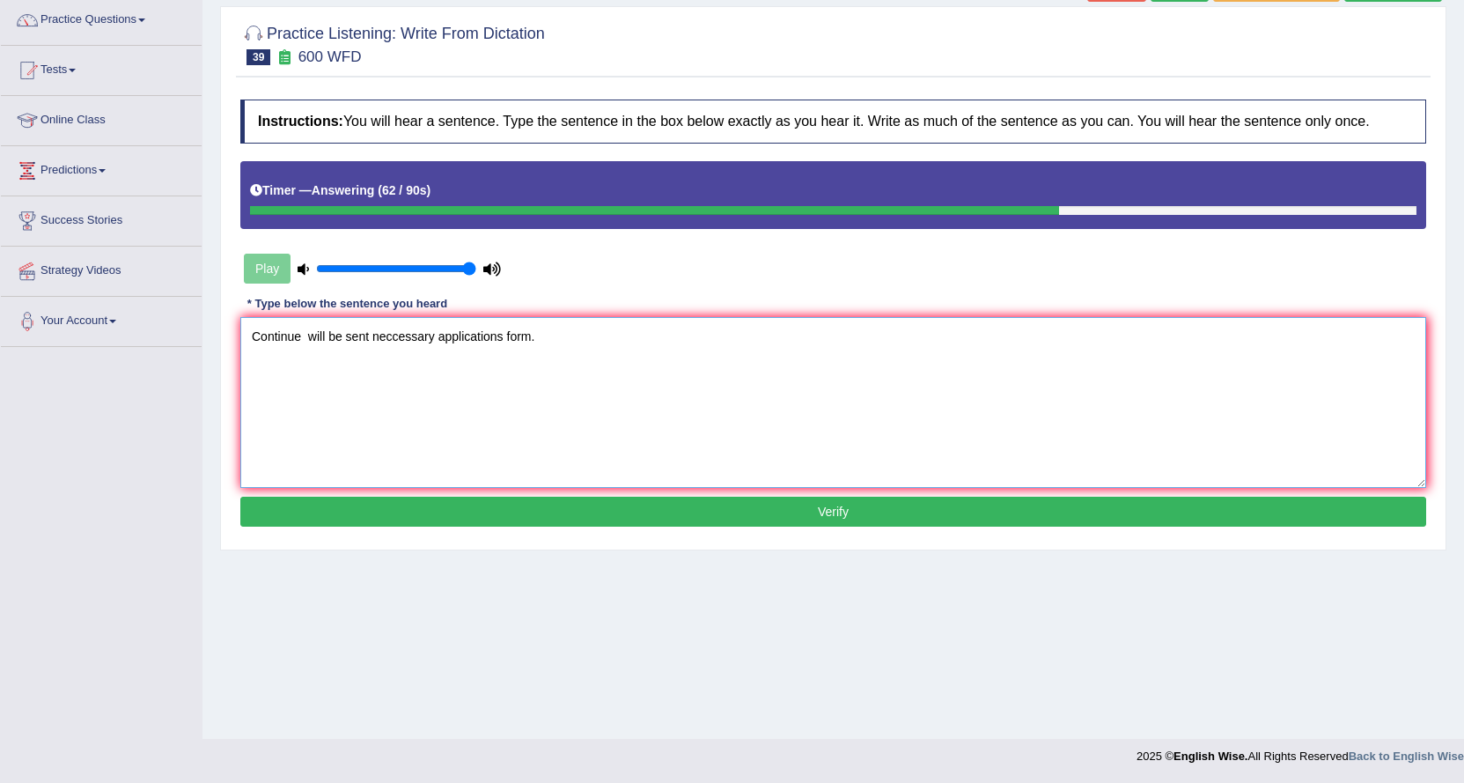
type textarea "Continue will be sent neccessary applications form."
click at [428, 507] on button "Verify" at bounding box center [833, 512] width 1186 height 30
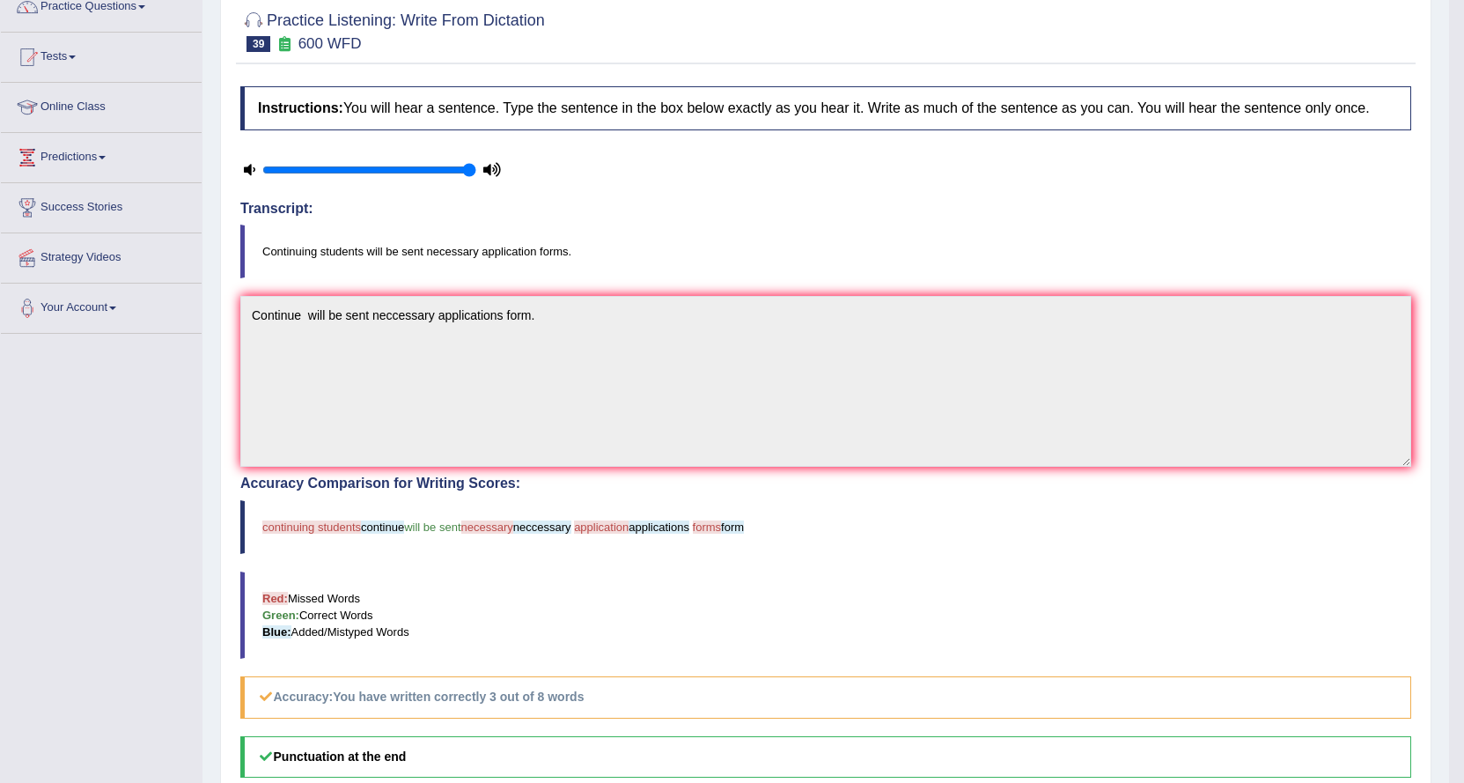
scroll to position [0, 0]
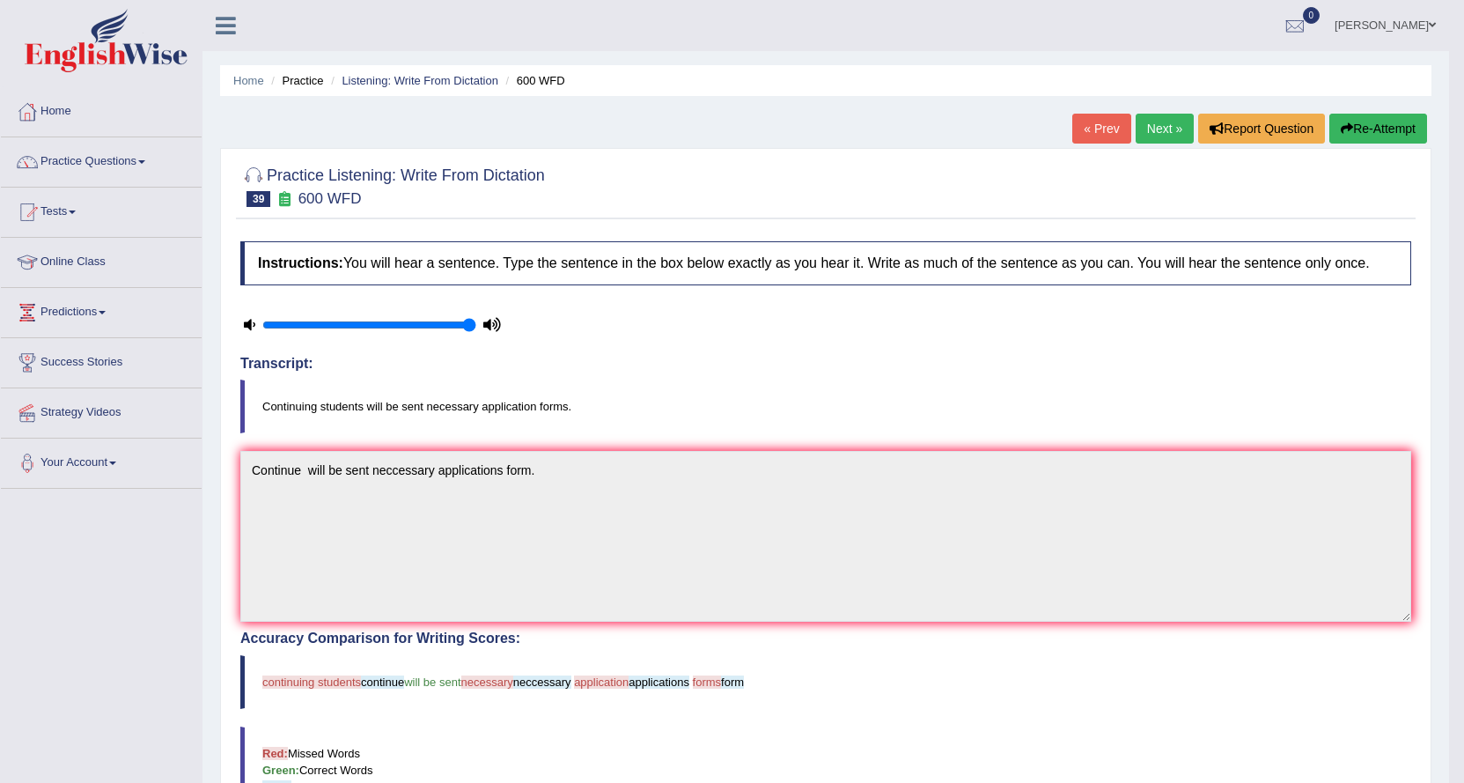
click at [1090, 124] on link "« Prev" at bounding box center [1101, 129] width 58 height 30
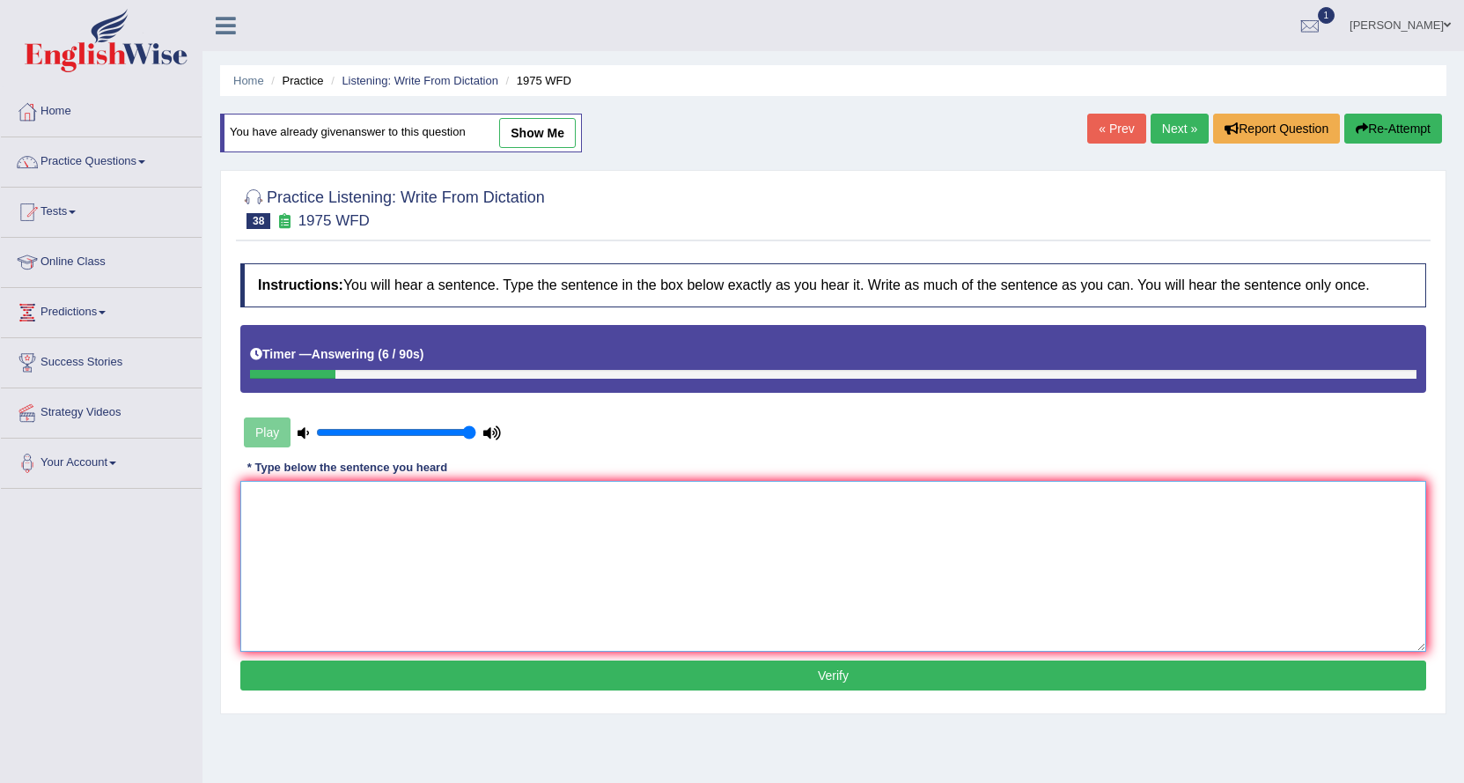
drag, startPoint x: 0, startPoint y: 0, endPoint x: 493, endPoint y: 528, distance: 722.7
click at [493, 528] on textarea at bounding box center [833, 566] width 1186 height 171
type textarea "His analysis of study is based on ."
click at [379, 665] on button "Verify" at bounding box center [833, 675] width 1186 height 30
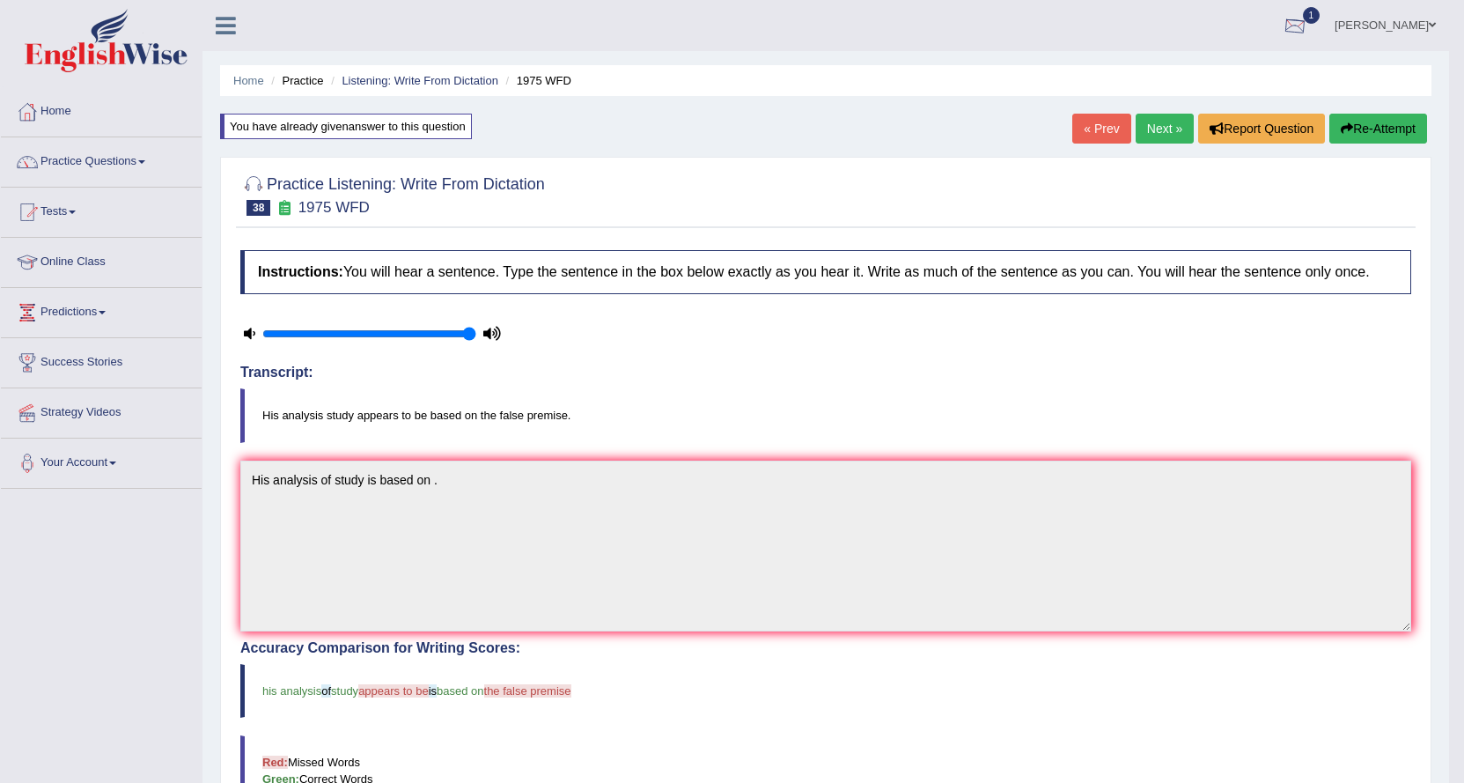
drag, startPoint x: 593, startPoint y: 459, endPoint x: 1343, endPoint y: 29, distance: 863.8
click at [1308, 29] on div at bounding box center [1295, 26] width 26 height 26
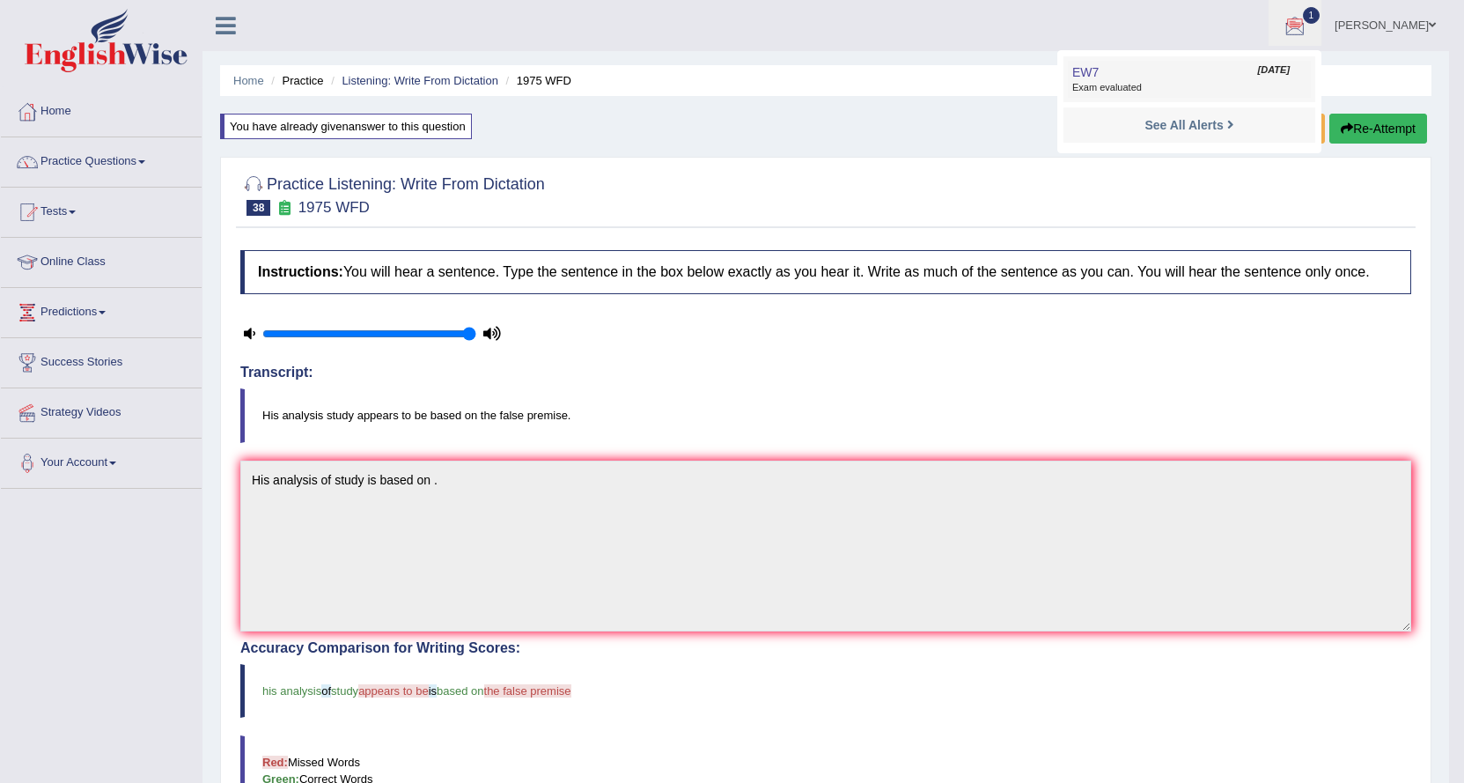
click at [1279, 63] on link "EW7 Aug 26, 2025 Exam evaluated" at bounding box center [1189, 79] width 243 height 37
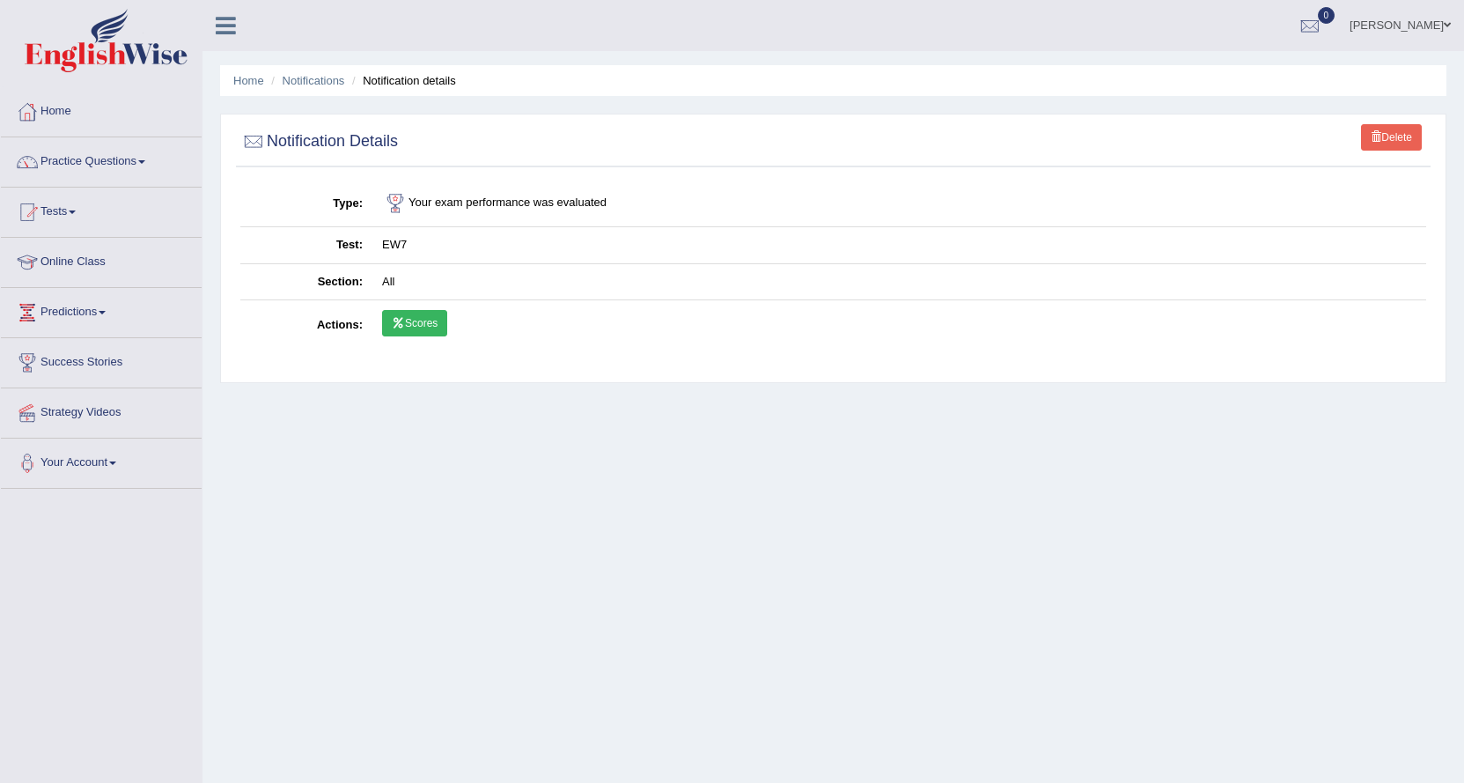
click at [412, 321] on link "Scores" at bounding box center [414, 323] width 65 height 26
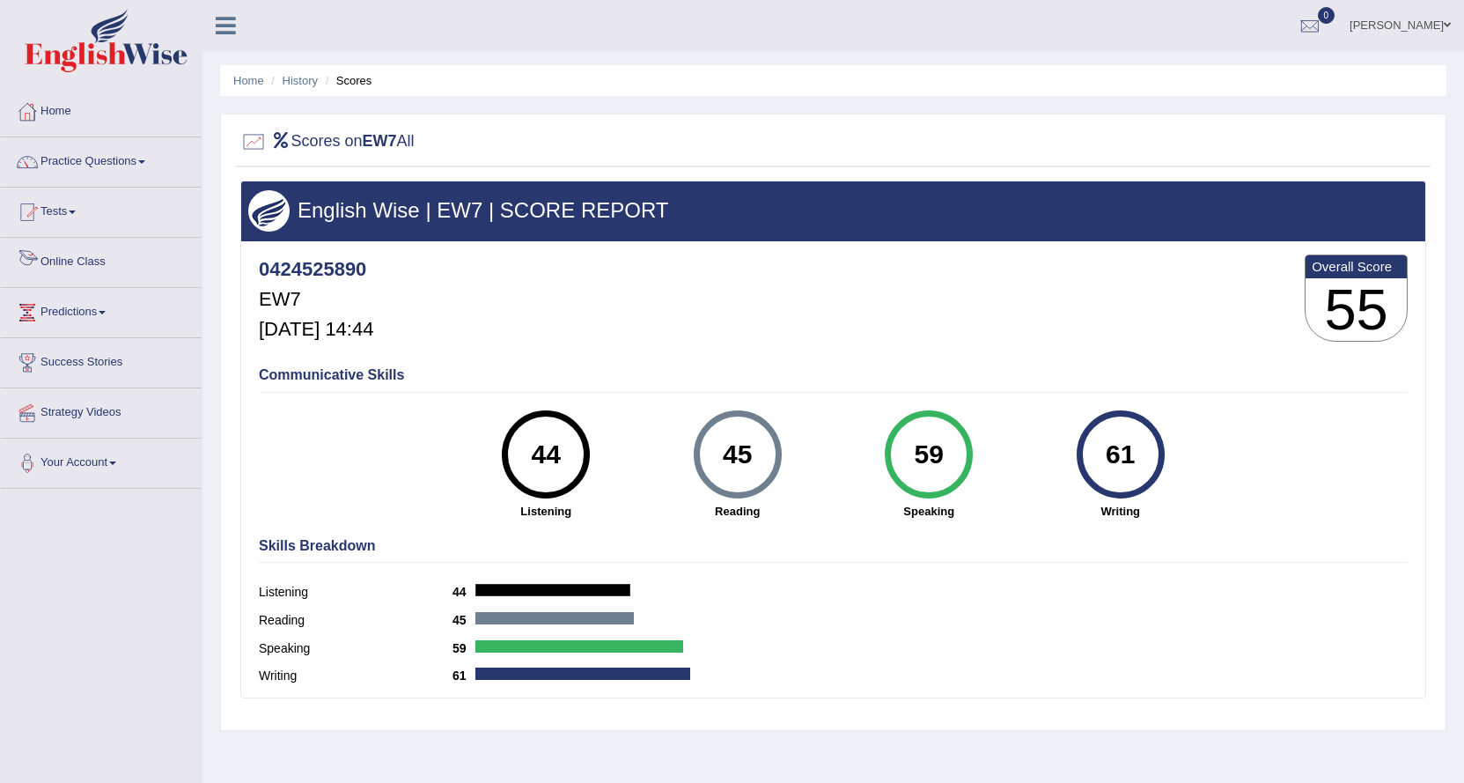
click at [58, 211] on link "Tests" at bounding box center [101, 210] width 201 height 44
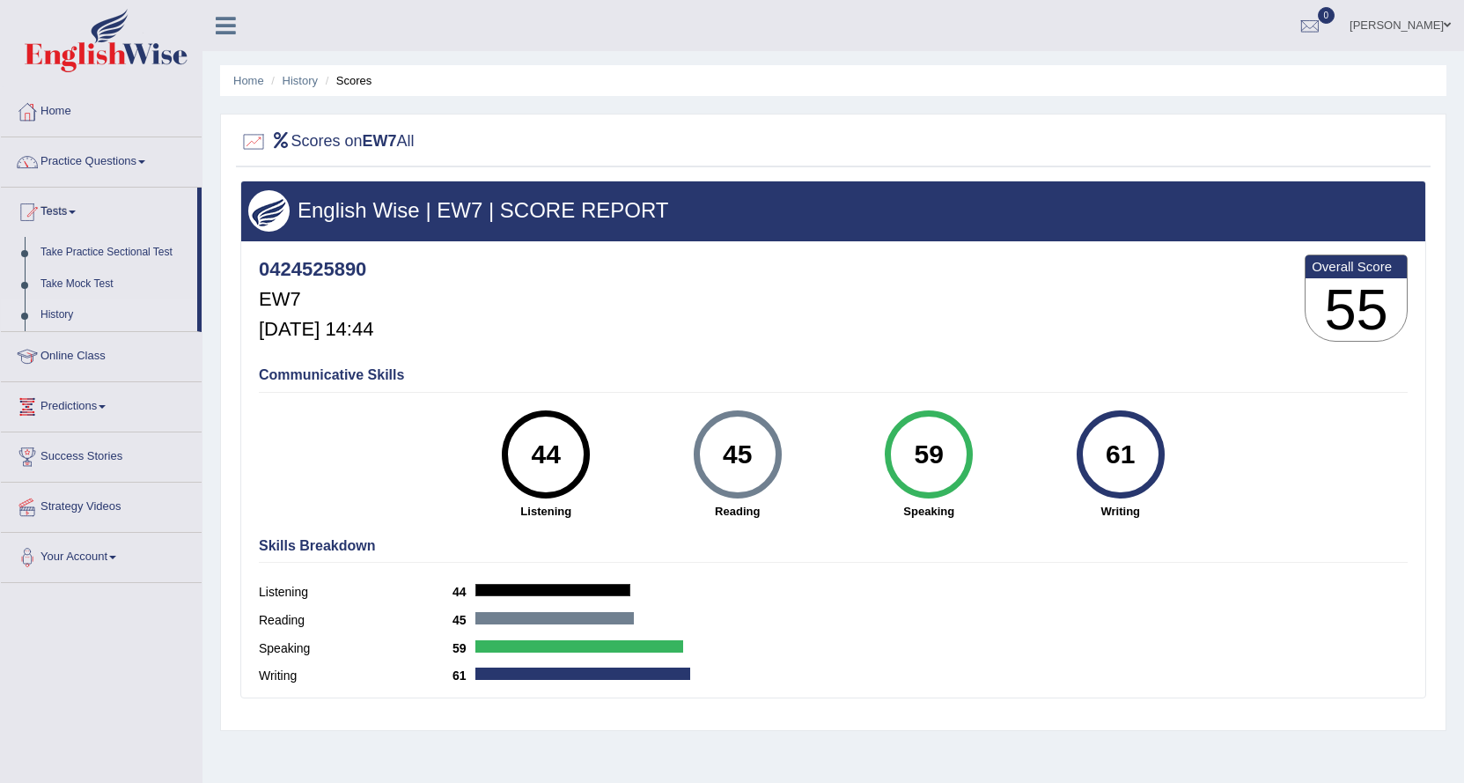
click at [59, 314] on link "History" at bounding box center [115, 315] width 165 height 32
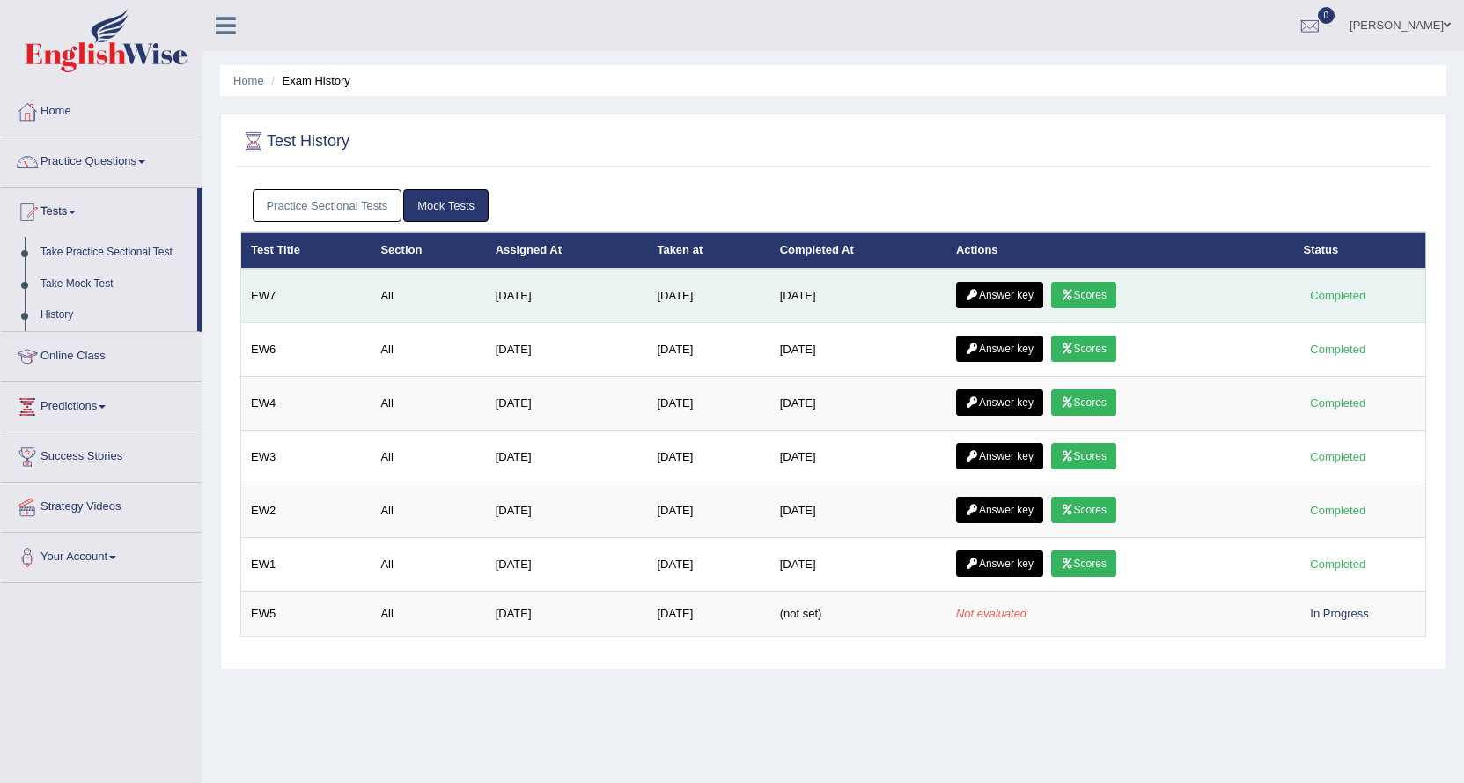
click at [976, 294] on icon at bounding box center [972, 295] width 13 height 11
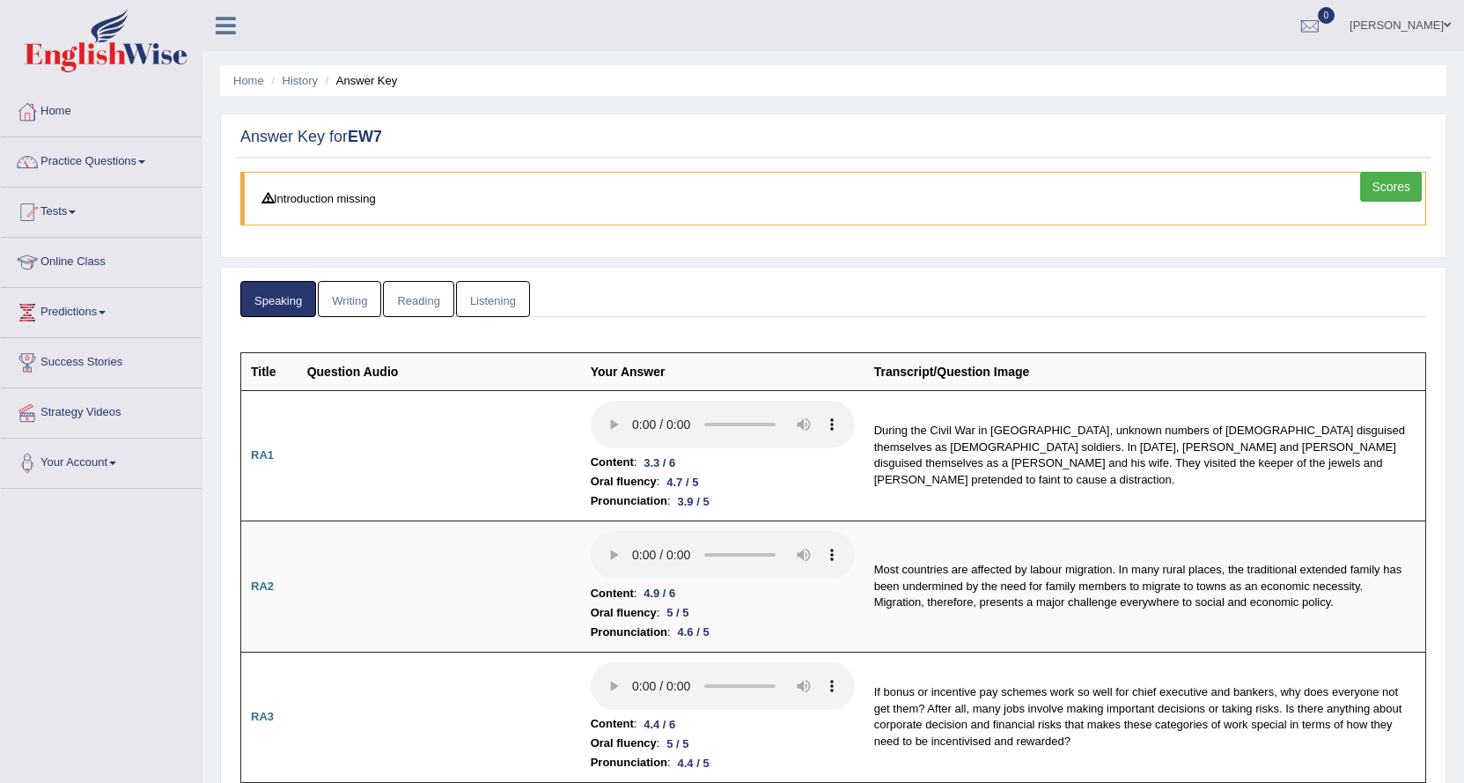
click at [353, 298] on link "Writing" at bounding box center [349, 299] width 63 height 36
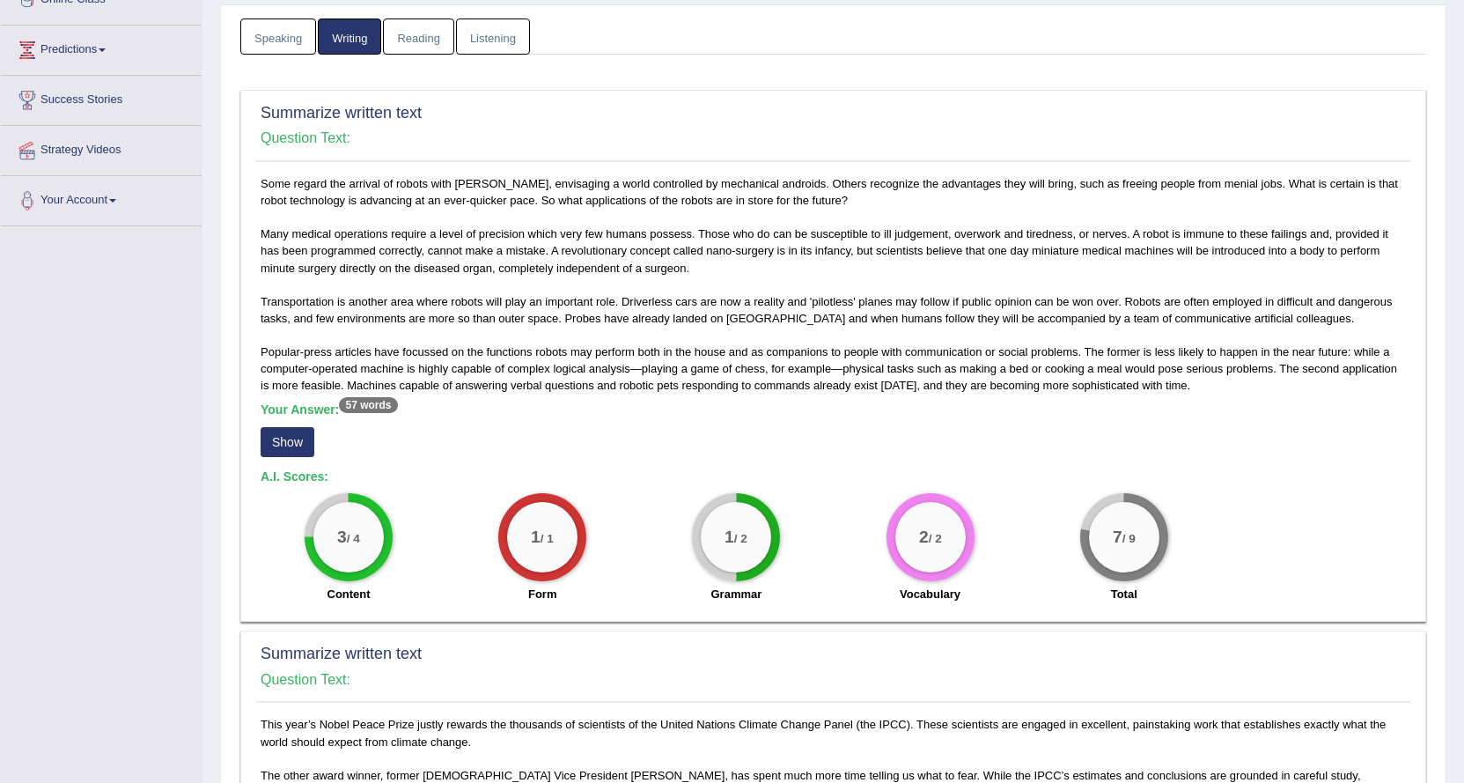
scroll to position [264, 0]
click at [300, 435] on button "Show" at bounding box center [288, 440] width 54 height 30
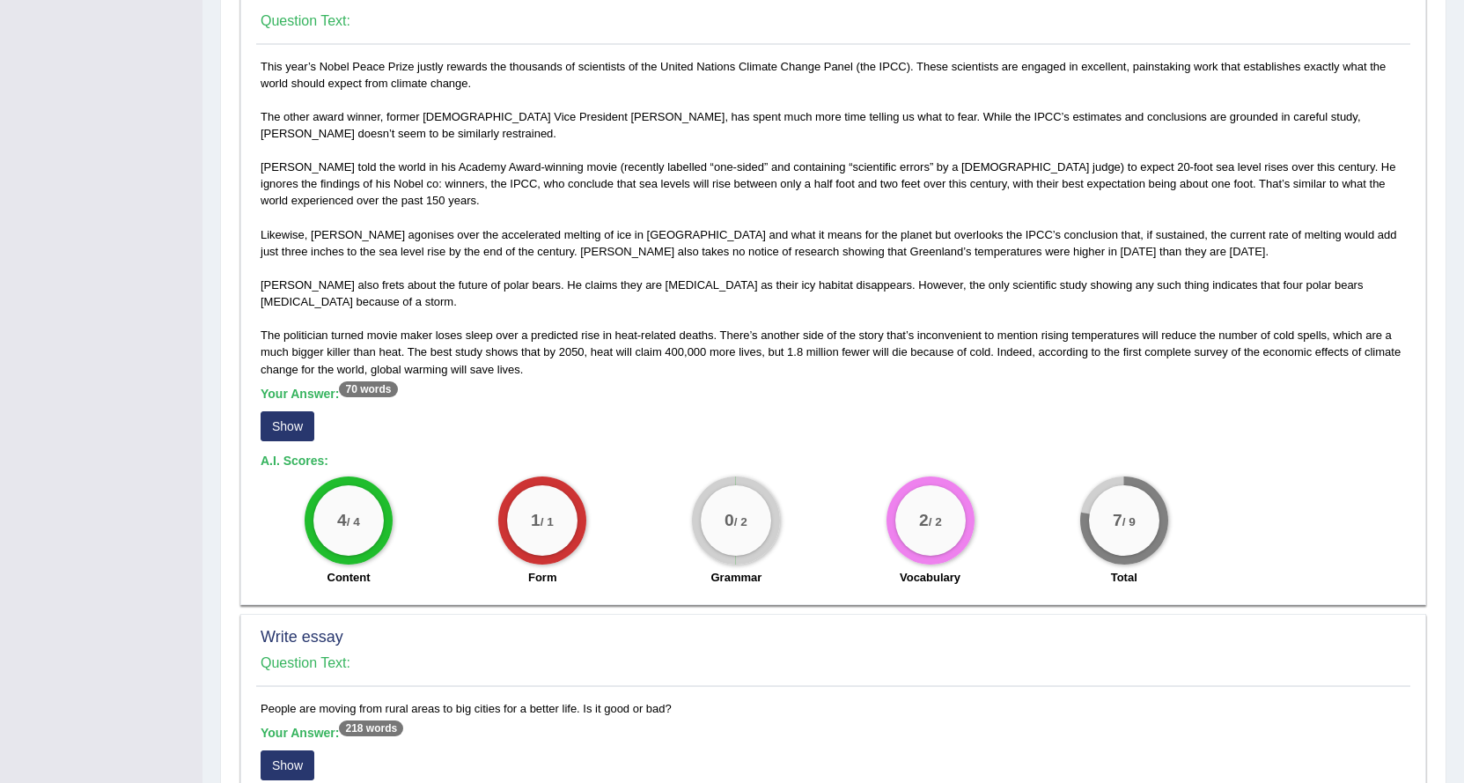
scroll to position [969, 0]
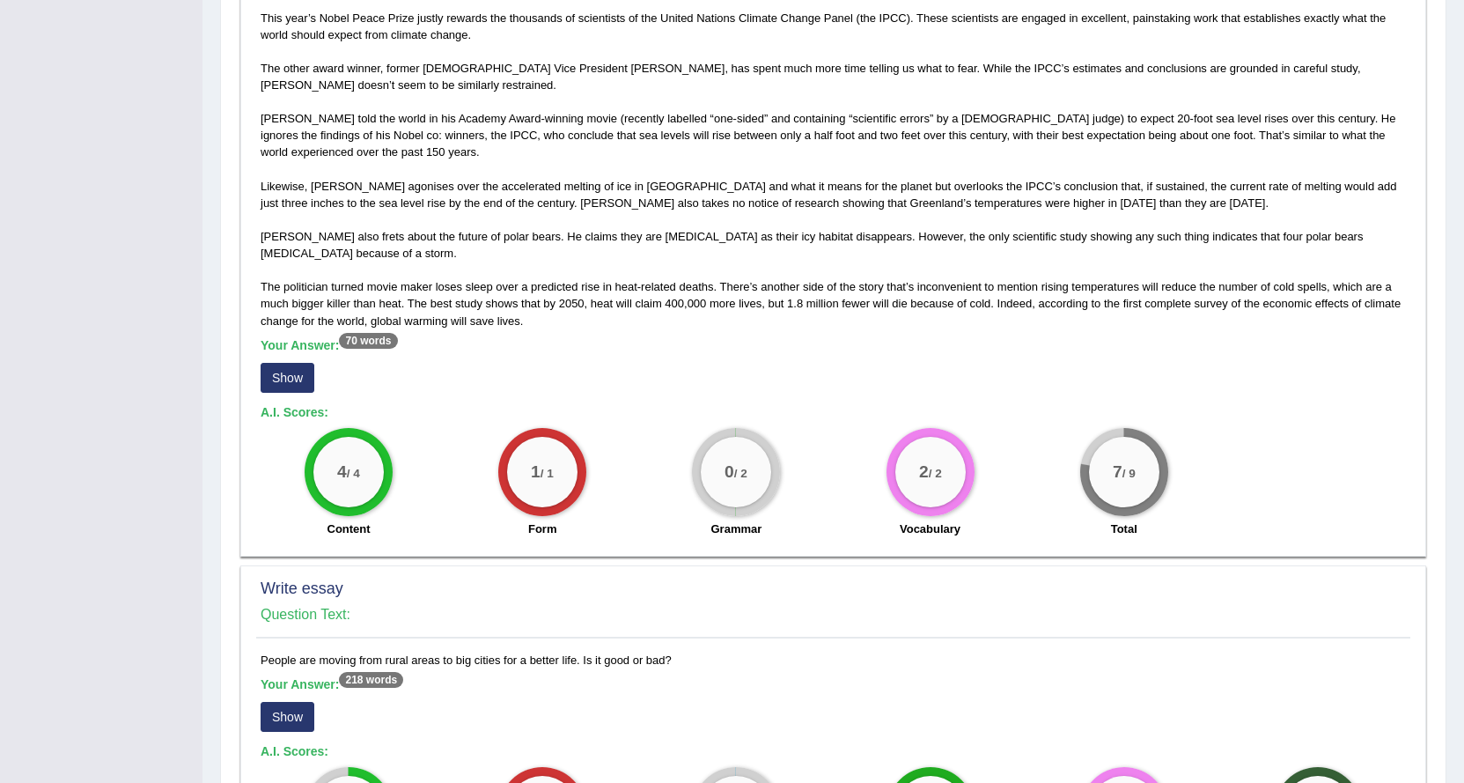
click at [294, 363] on button "Show" at bounding box center [288, 378] width 54 height 30
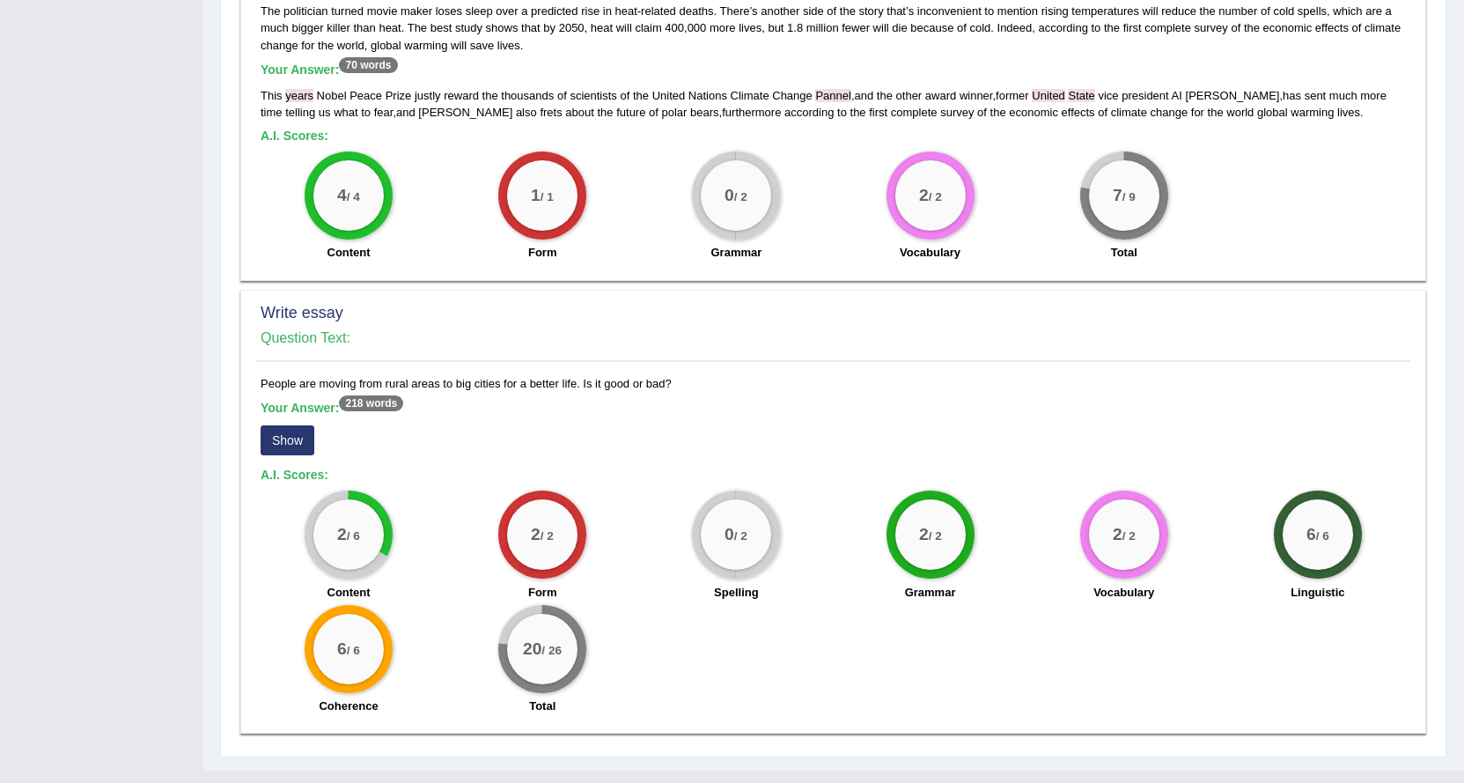
scroll to position [1259, 0]
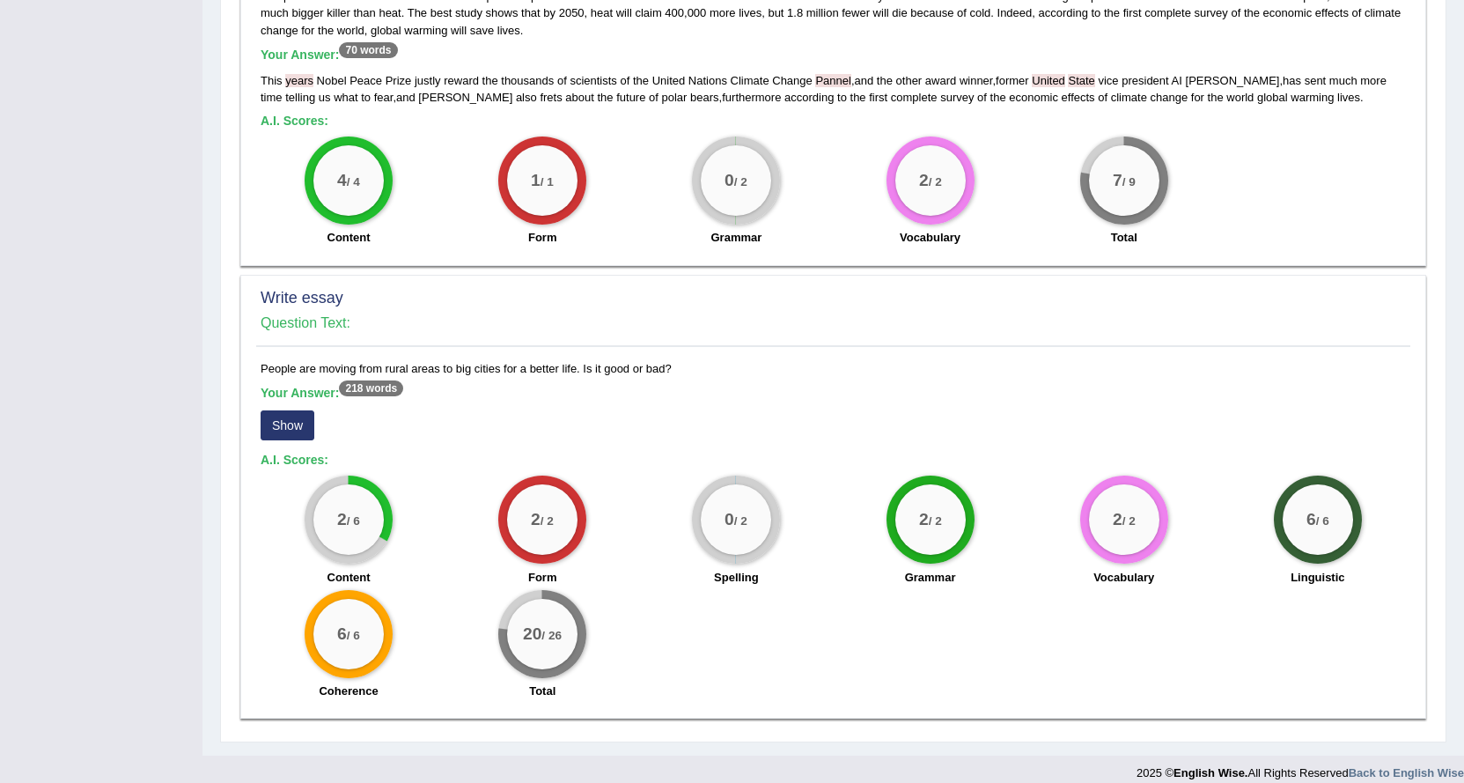
click at [290, 410] on button "Show" at bounding box center [288, 425] width 54 height 30
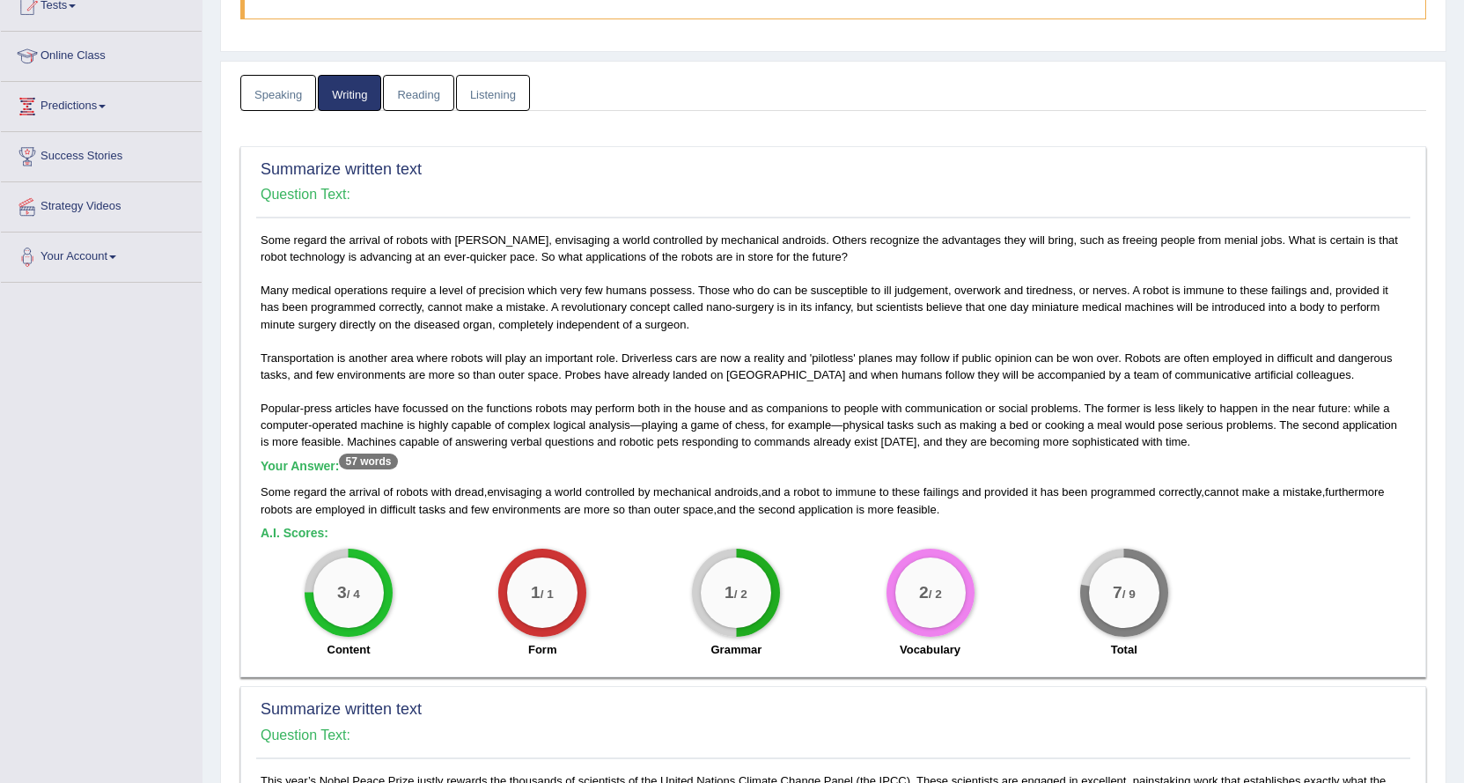
scroll to position [0, 0]
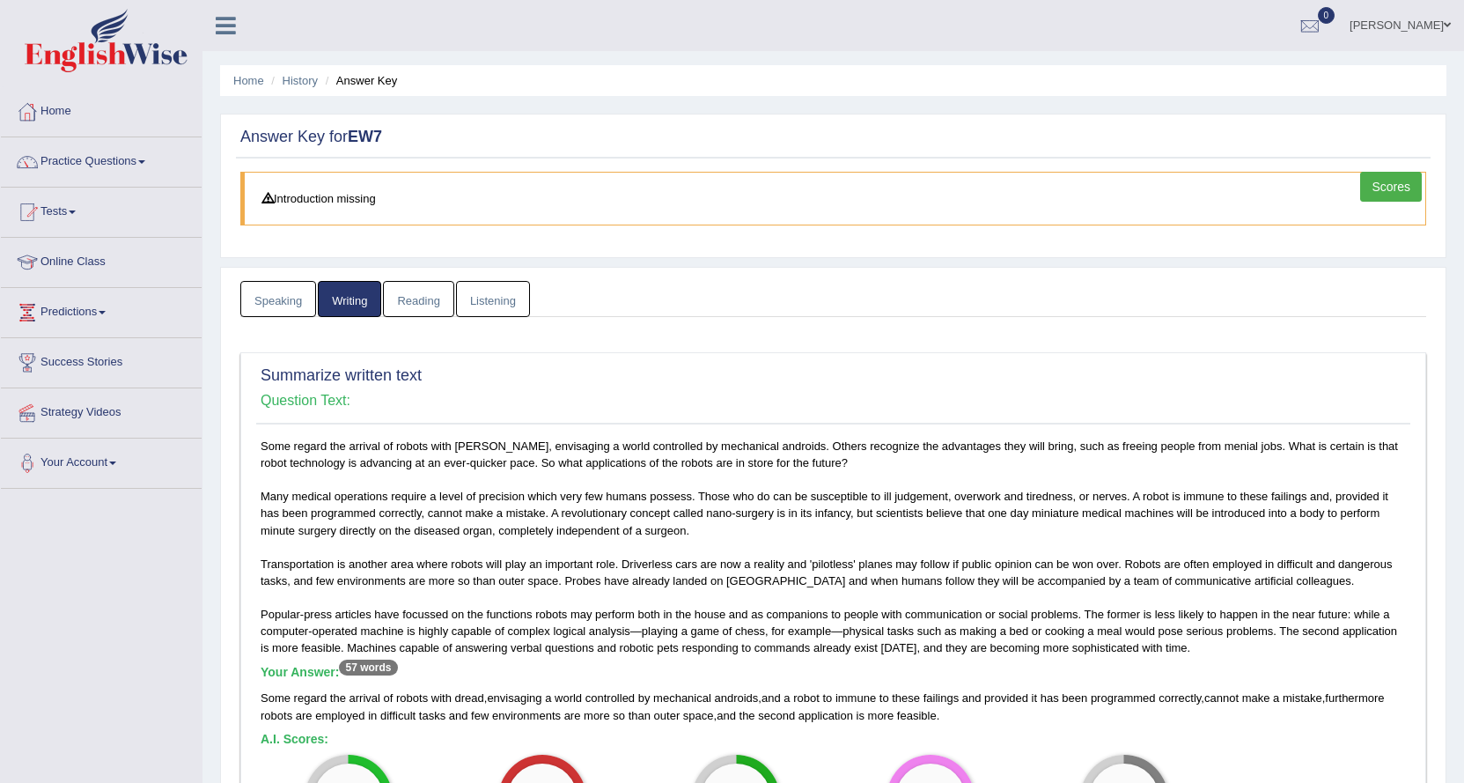
click at [421, 306] on link "Reading" at bounding box center [418, 299] width 70 height 36
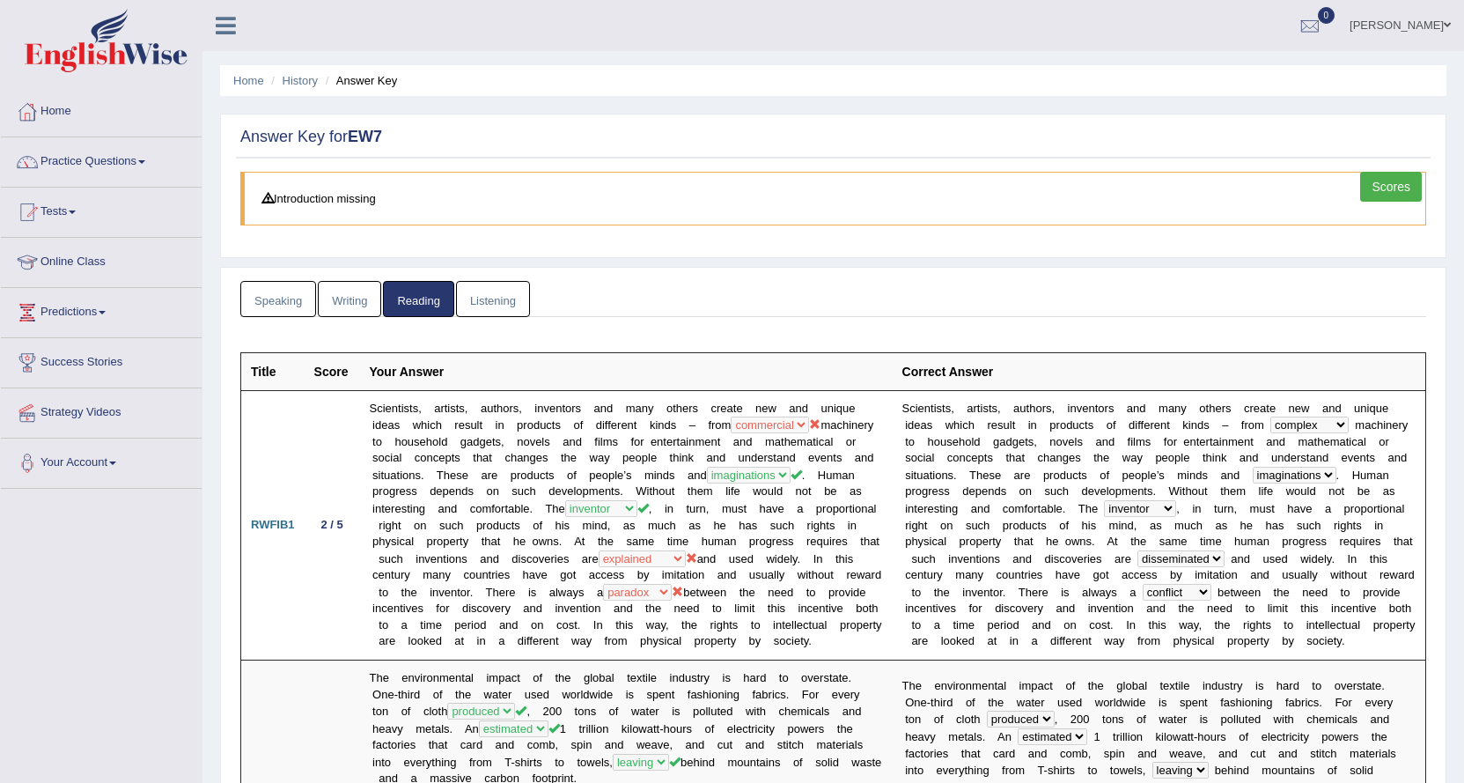
click at [504, 297] on link "Listening" at bounding box center [493, 299] width 74 height 36
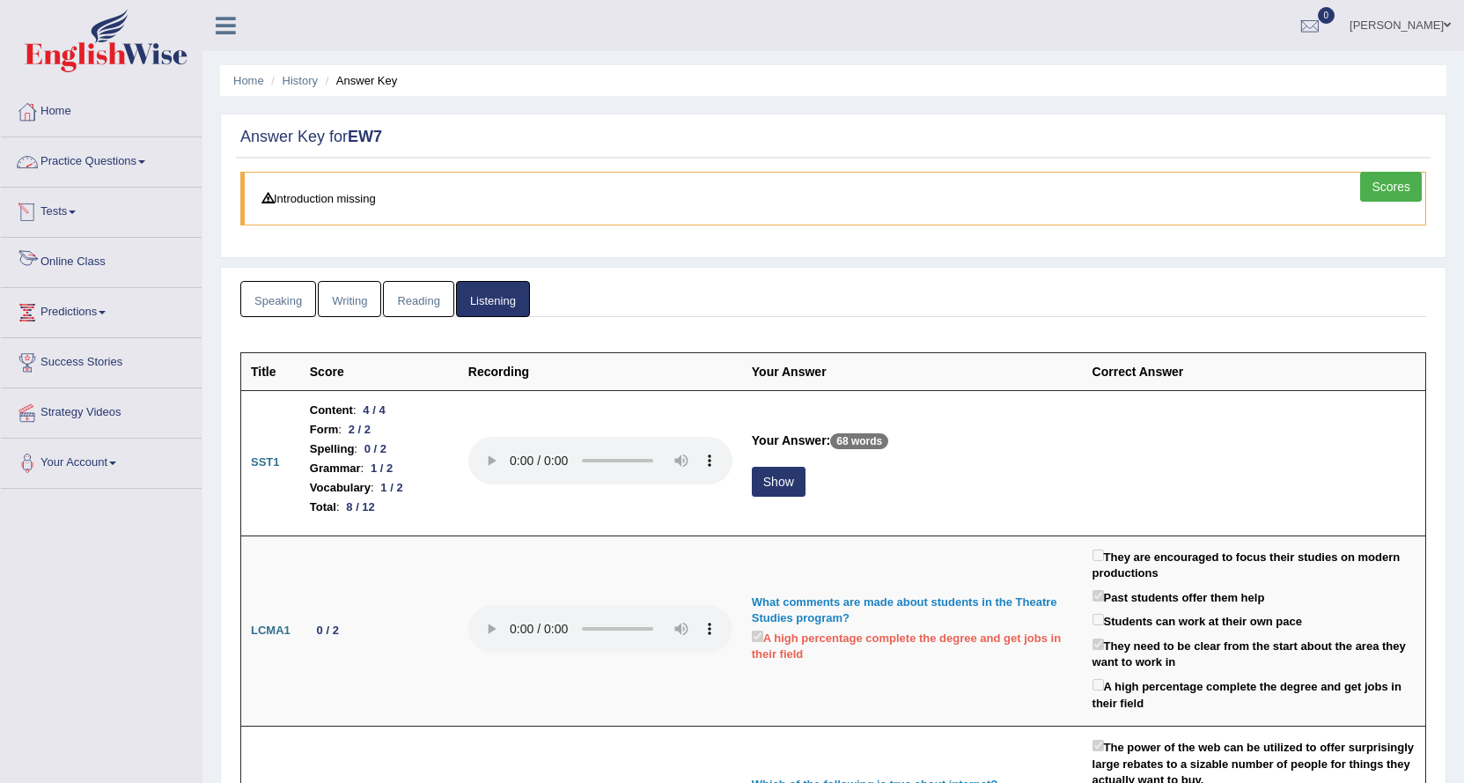
click at [259, 293] on link "Speaking" at bounding box center [278, 299] width 76 height 36
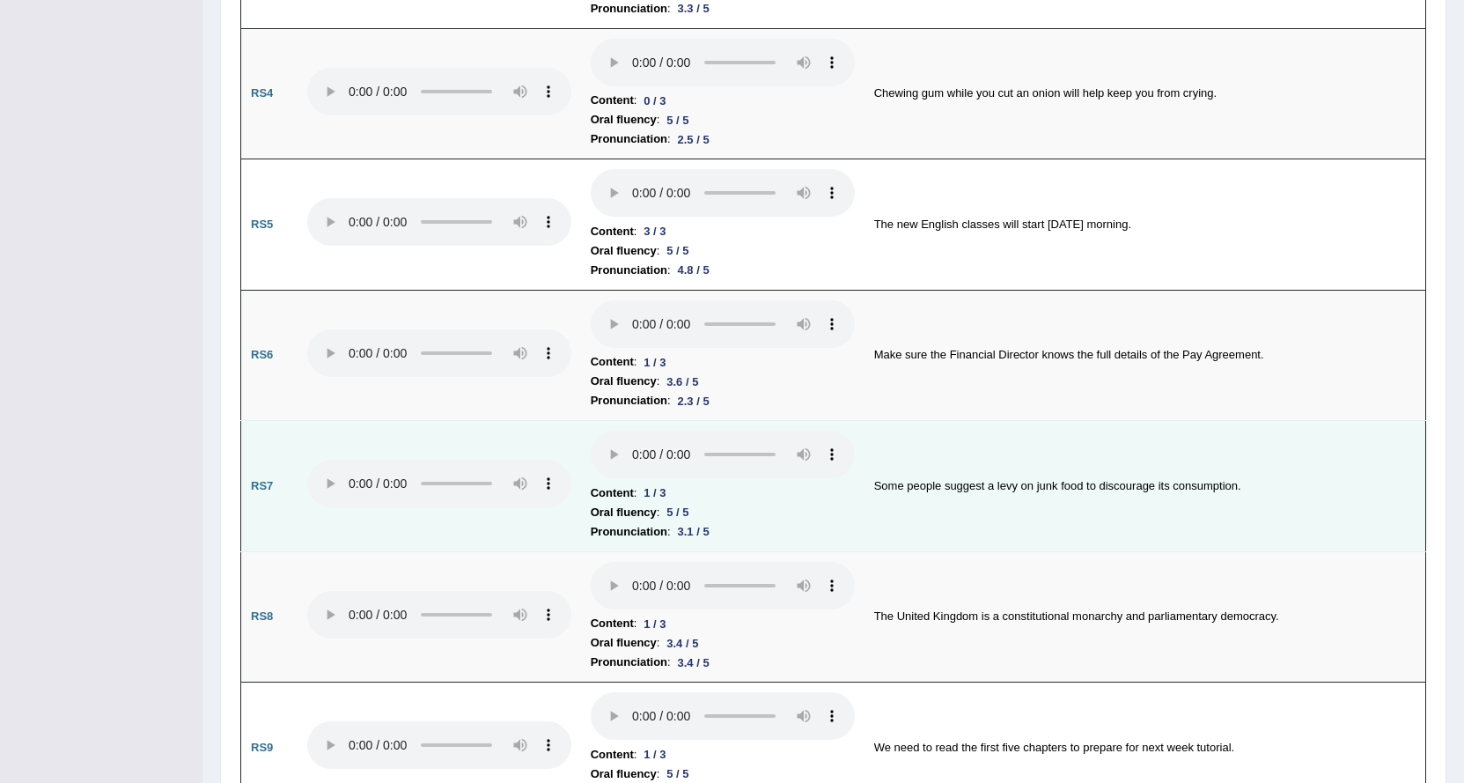
scroll to position [1099, 0]
